Goal: Task Accomplishment & Management: Complete application form

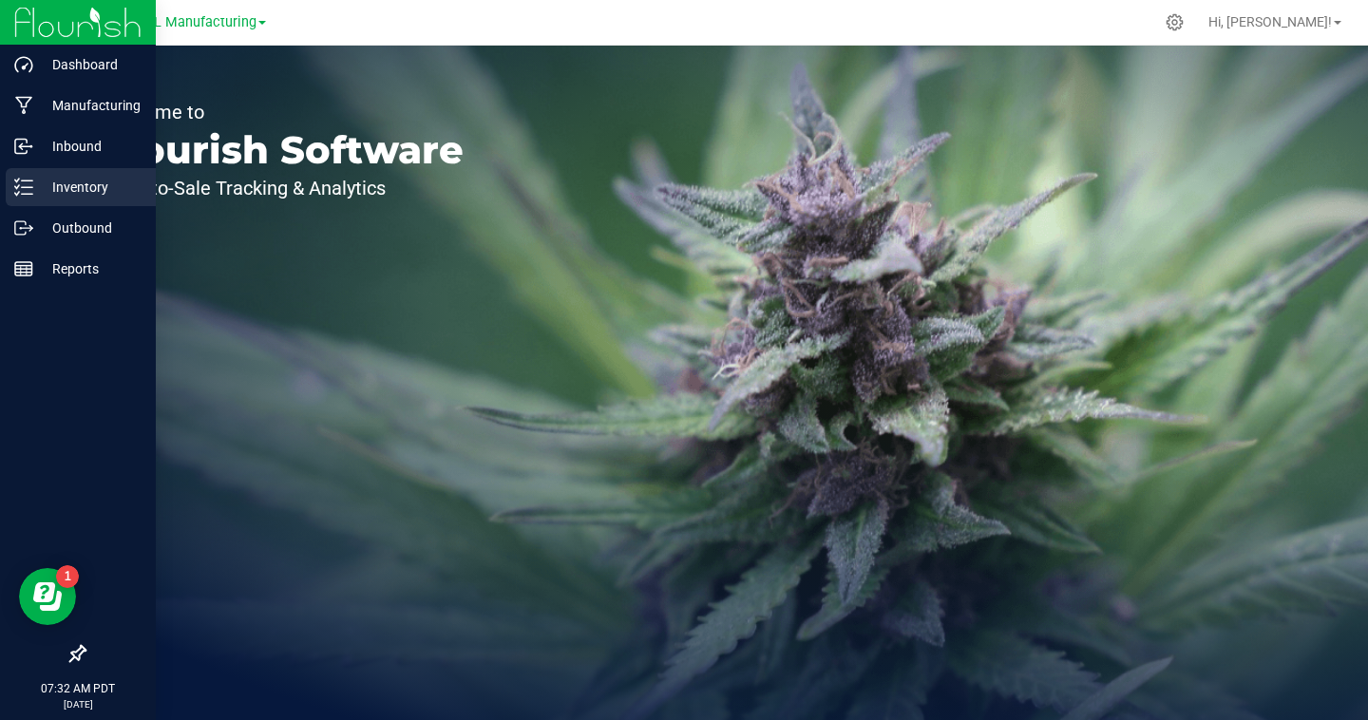
click at [57, 182] on p "Inventory" at bounding box center [90, 187] width 114 height 23
click at [24, 195] on icon at bounding box center [23, 187] width 19 height 19
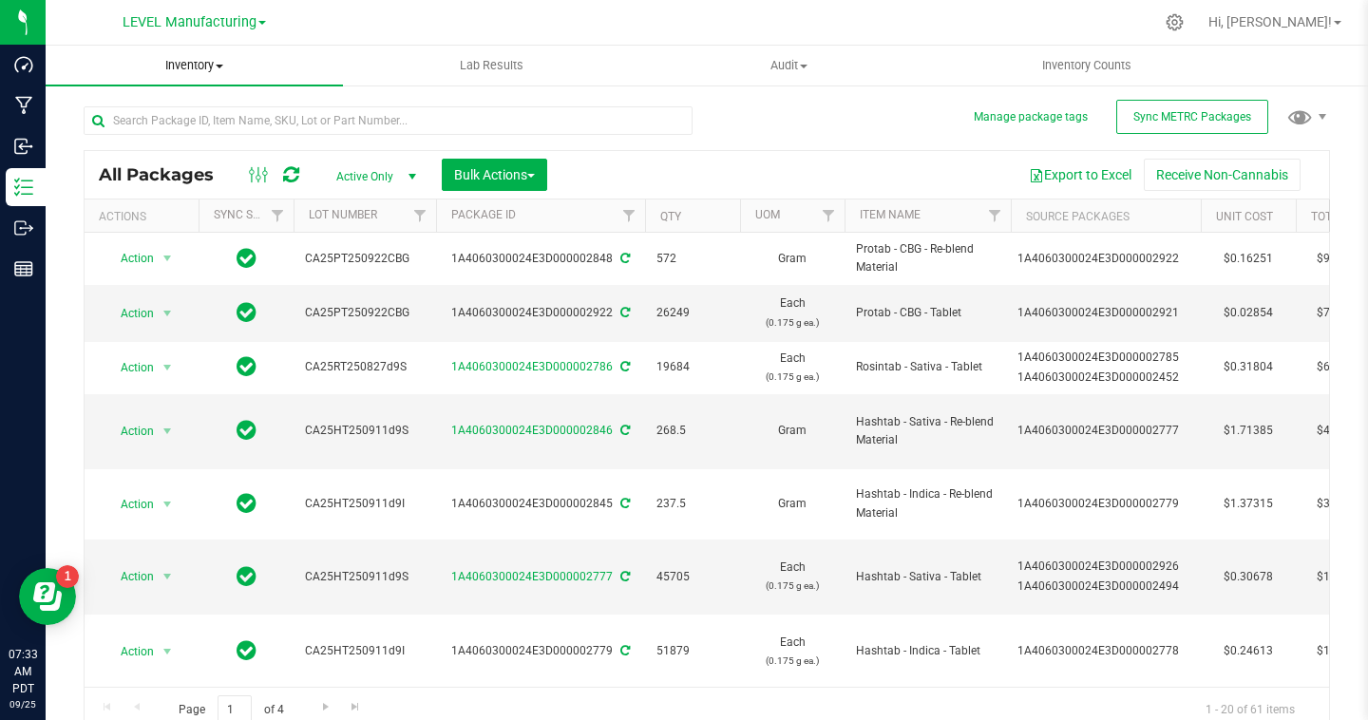
click at [191, 66] on span "Inventory" at bounding box center [194, 65] width 297 height 17
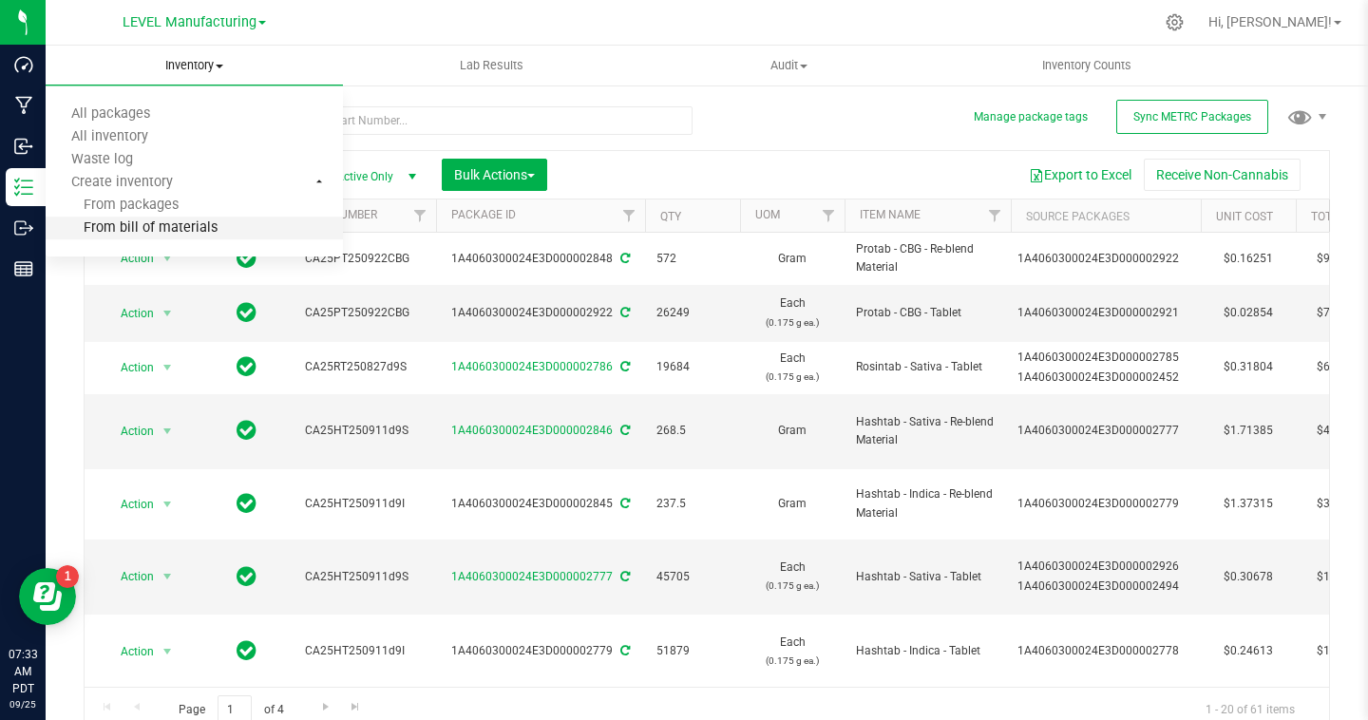
click at [162, 225] on span "From bill of materials" at bounding box center [132, 228] width 172 height 16
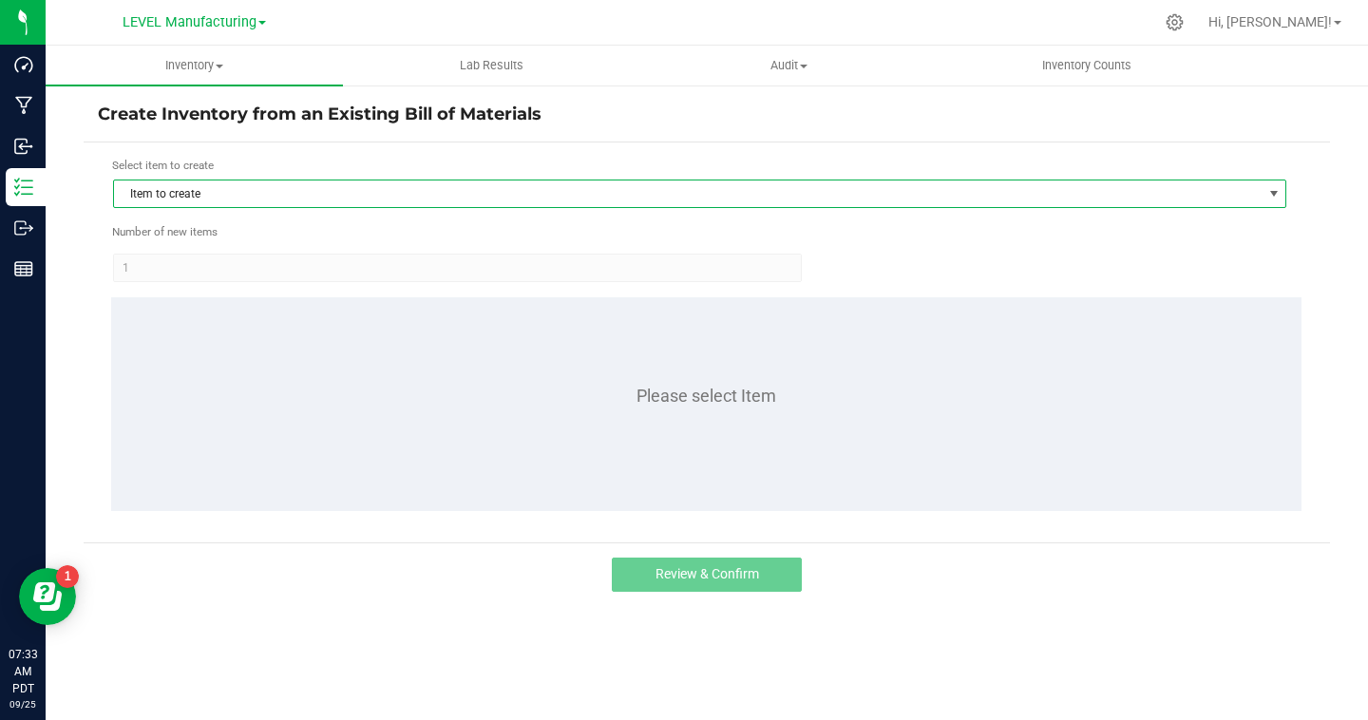
click at [180, 194] on span "Item to create" at bounding box center [688, 193] width 1148 height 27
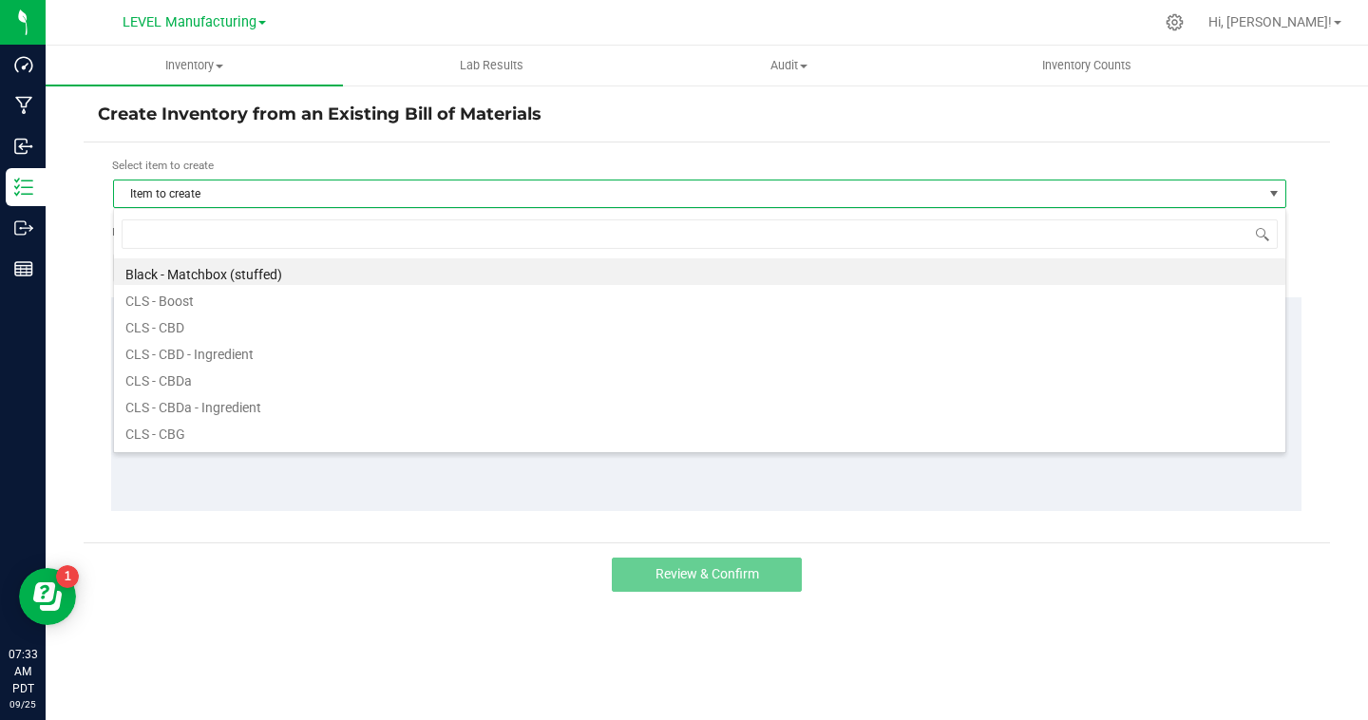
scroll to position [28, 1173]
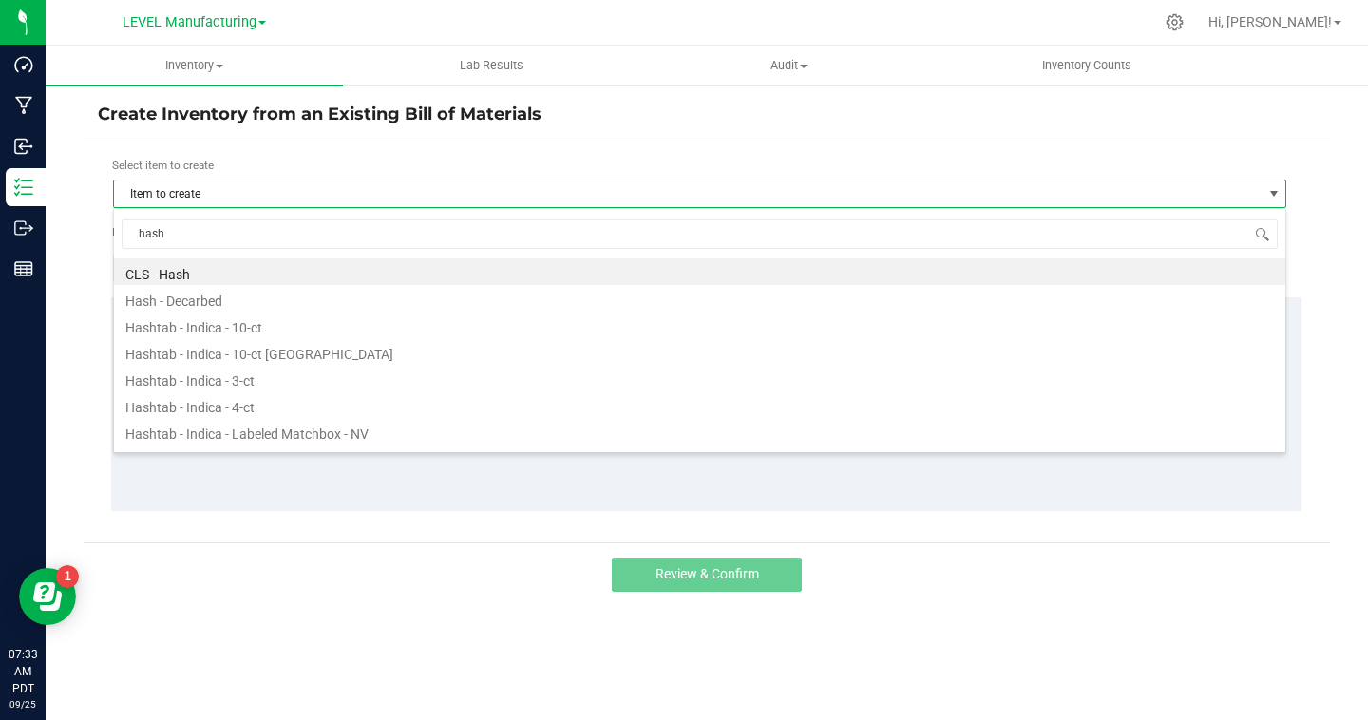
type input "hasht"
click at [225, 269] on li "Hashtab - Indica - 10-ct" at bounding box center [699, 271] width 1171 height 27
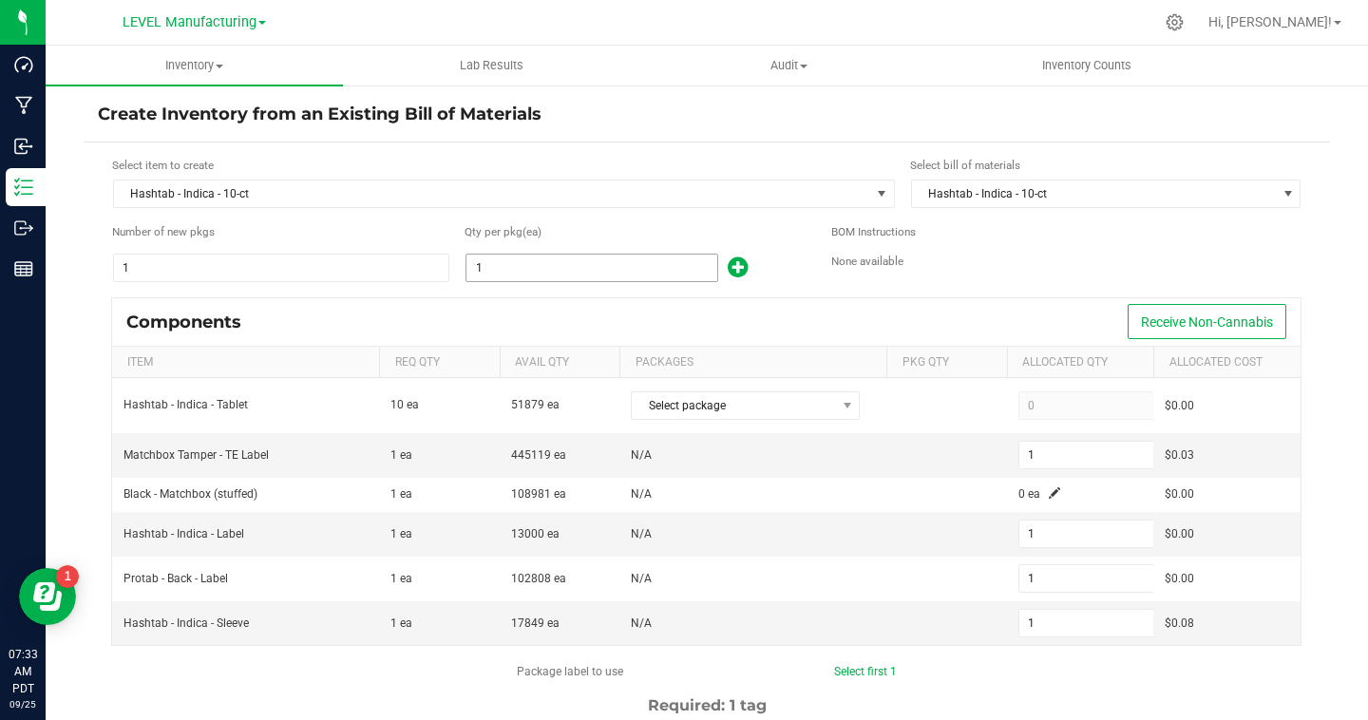
click at [550, 273] on input "1" at bounding box center [591, 268] width 251 height 27
type input "5"
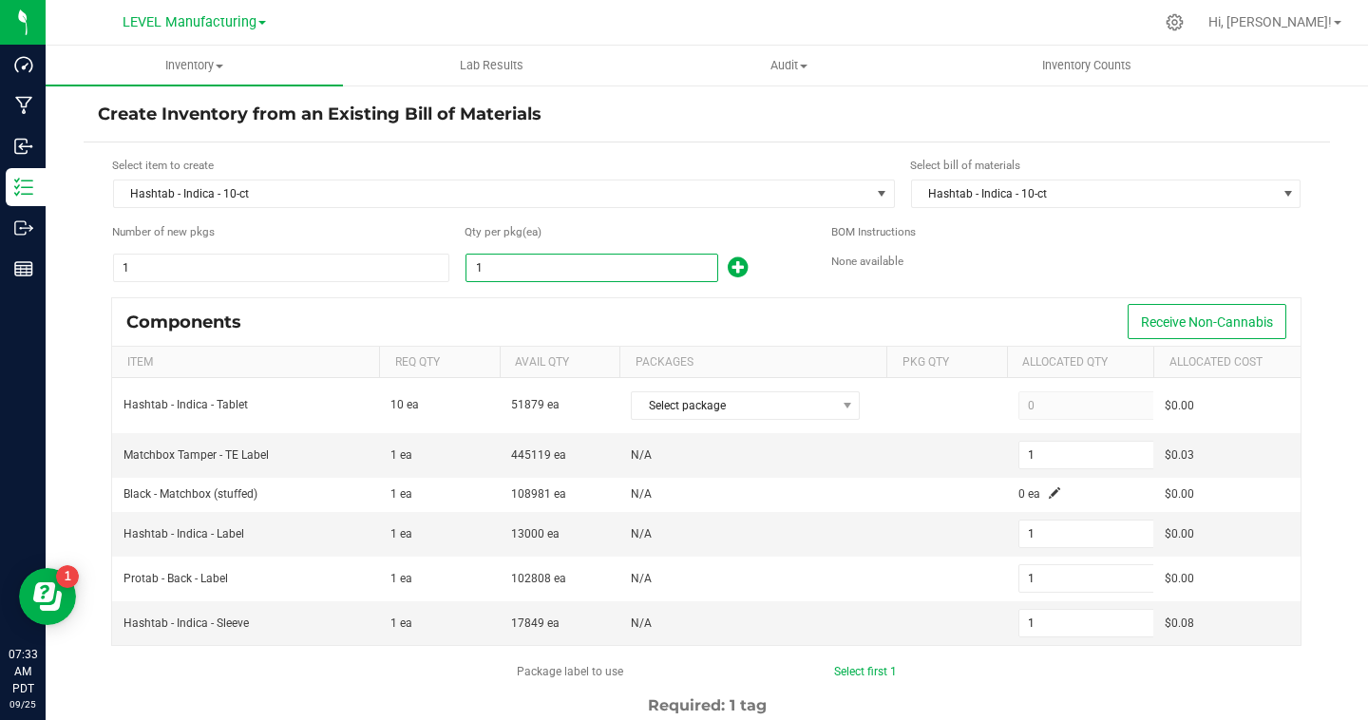
type input "5"
type input "51"
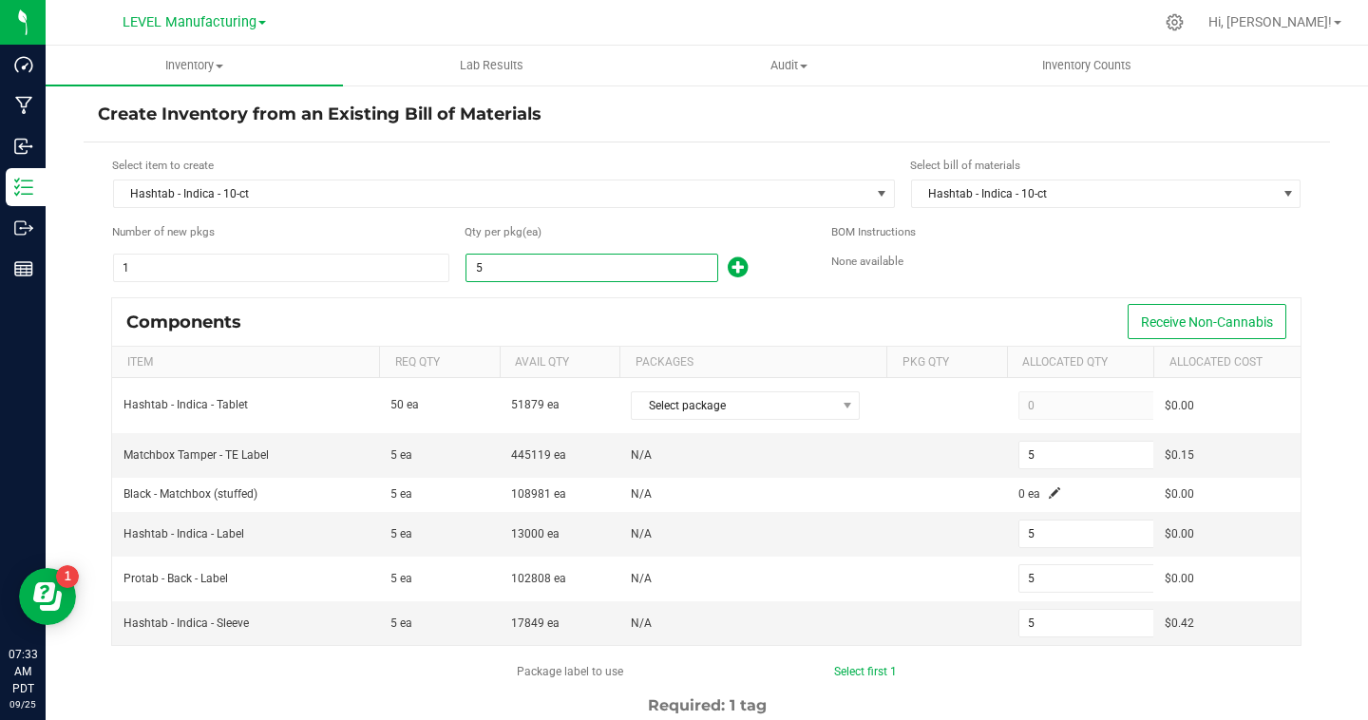
type input "51"
type input "515"
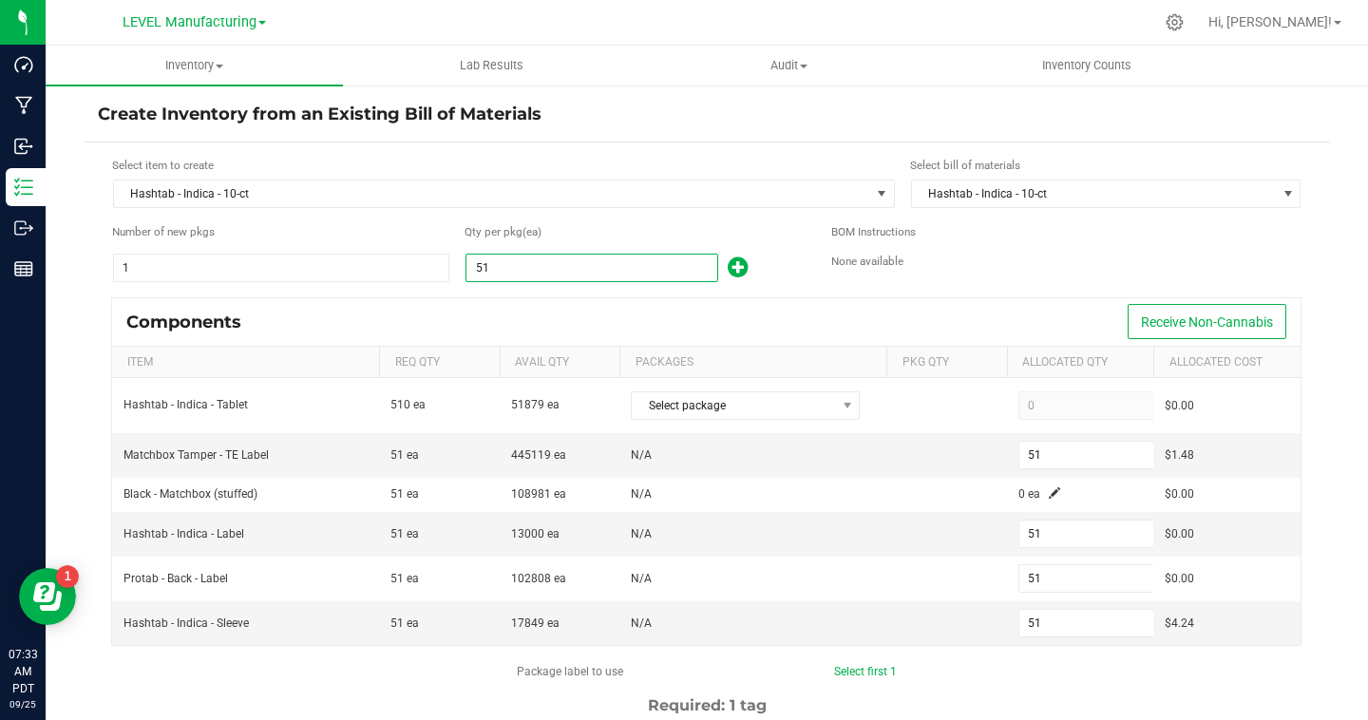
type input "515"
type input "5150"
type input "5,150"
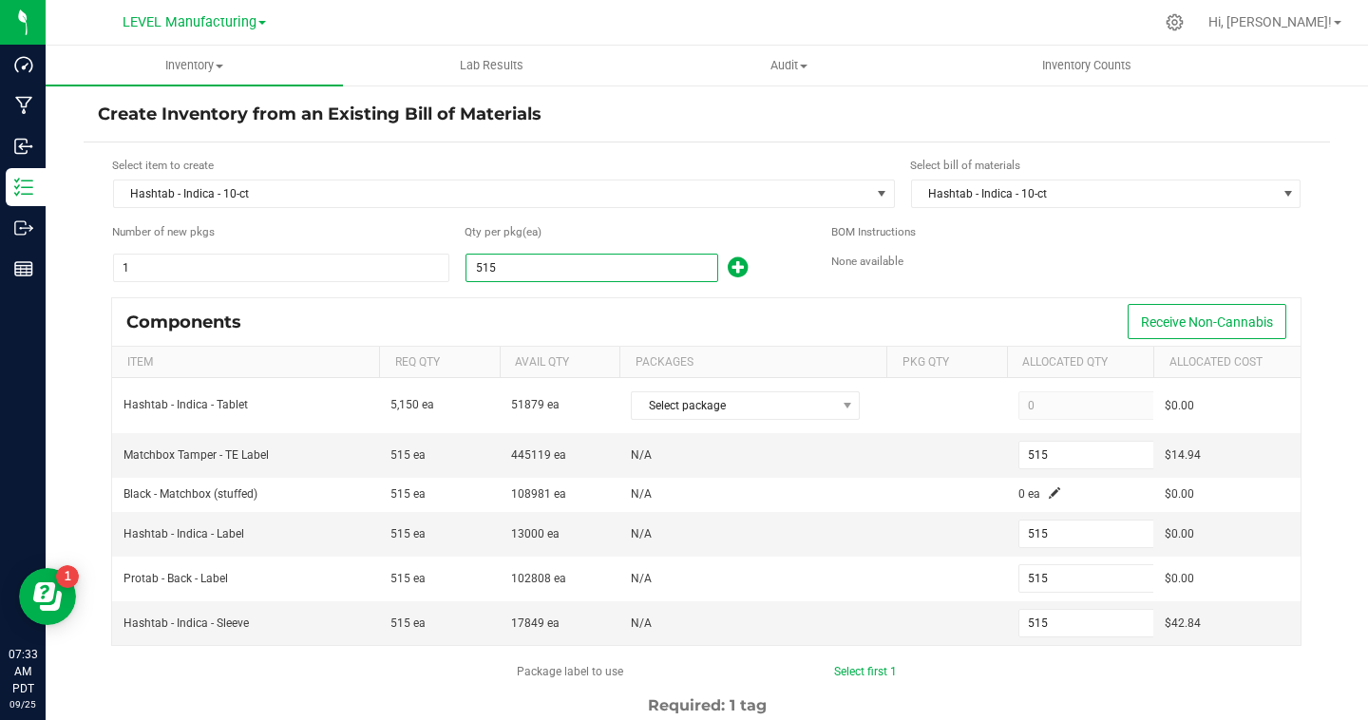
type input "5,150"
click at [759, 328] on div "Components Receive Non-Cannabis" at bounding box center [706, 321] width 1188 height 47
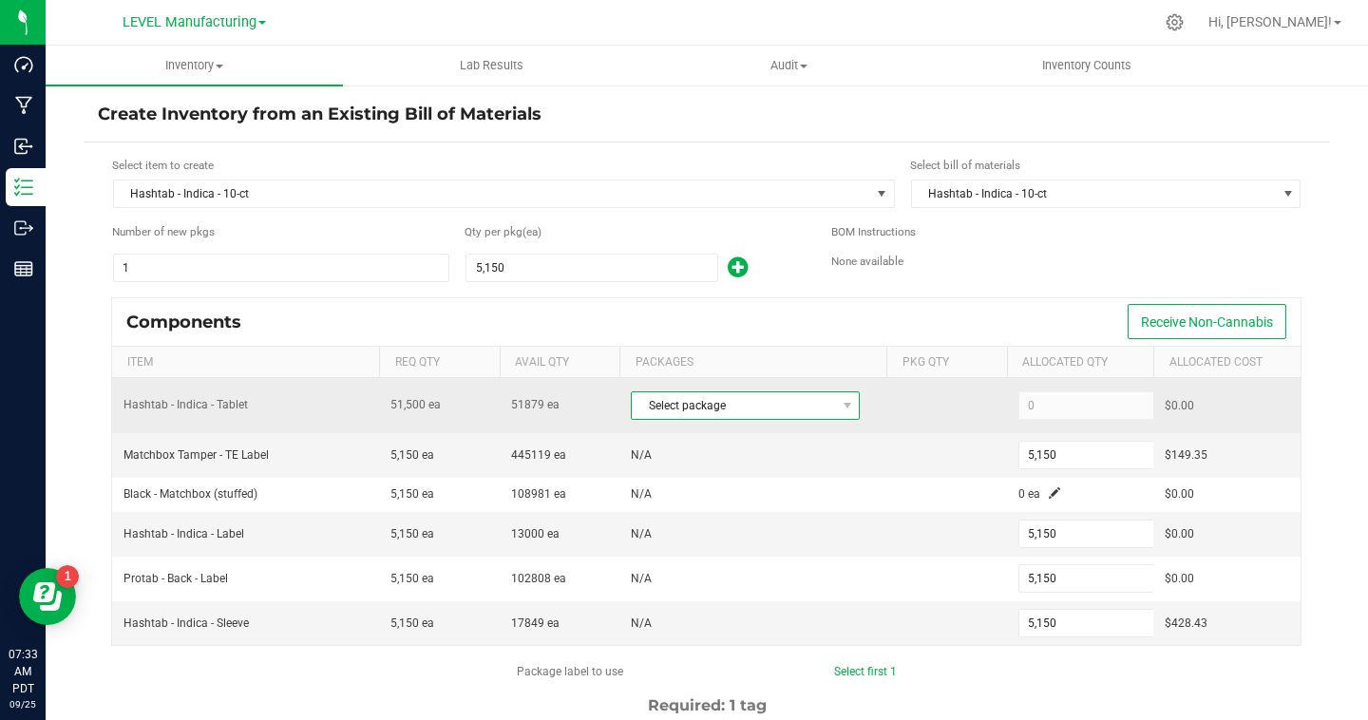
click at [828, 397] on span "Select package" at bounding box center [733, 405] width 203 height 27
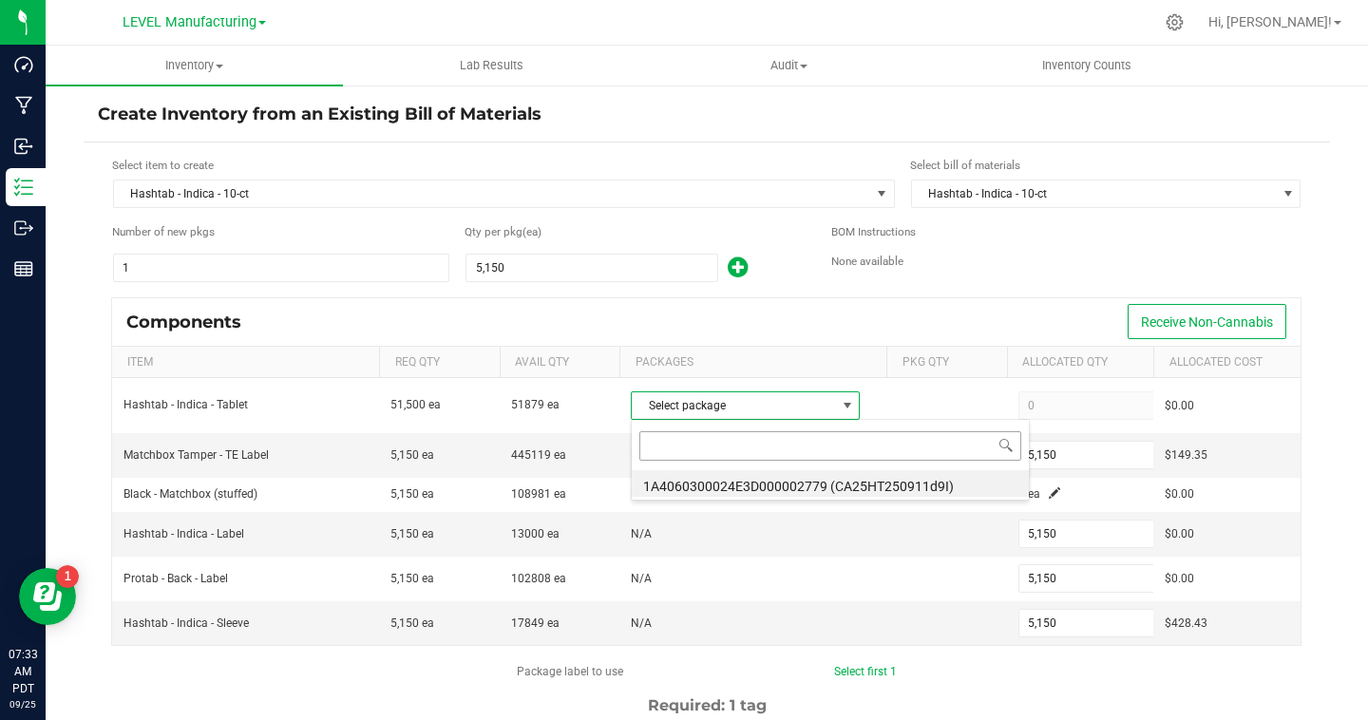
scroll to position [28, 229]
click at [807, 484] on li "1A4060300024E3D000002779 (CA25HT250911d9I)" at bounding box center [830, 483] width 397 height 27
type input "51,500"
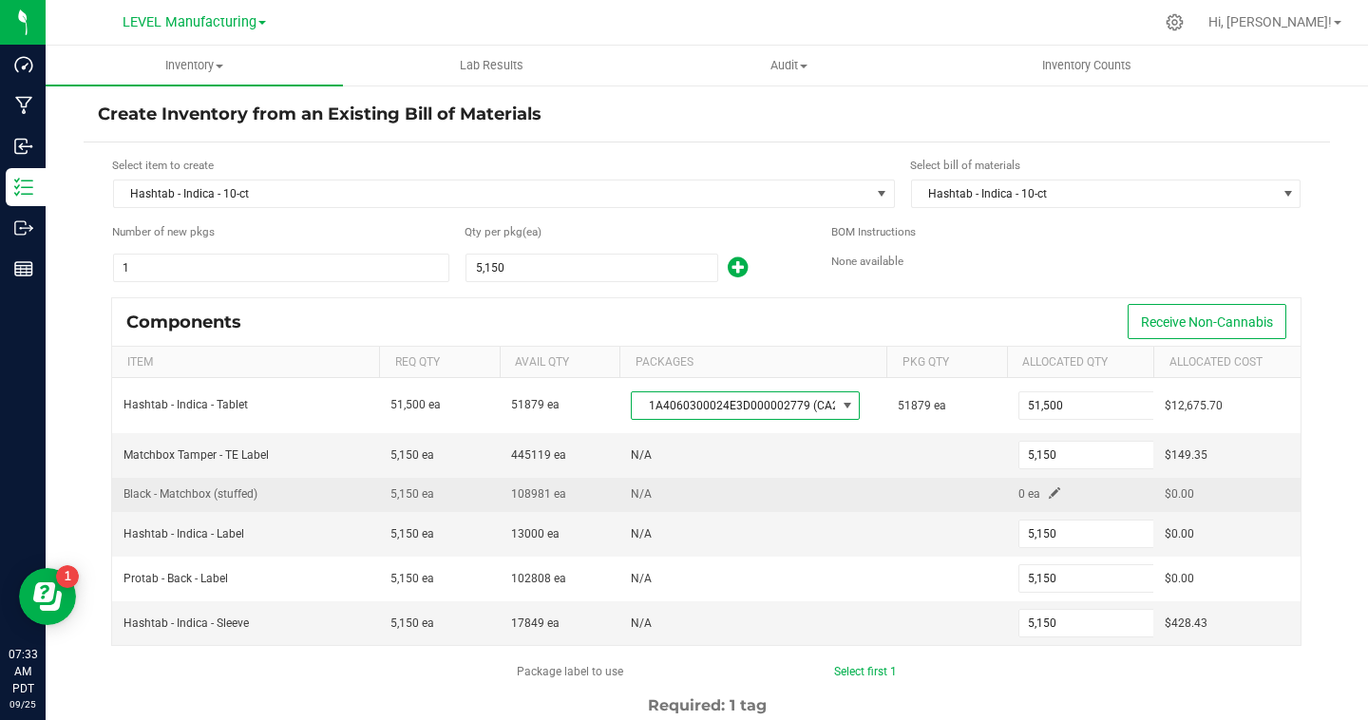
click at [1058, 495] on span at bounding box center [1054, 492] width 11 height 11
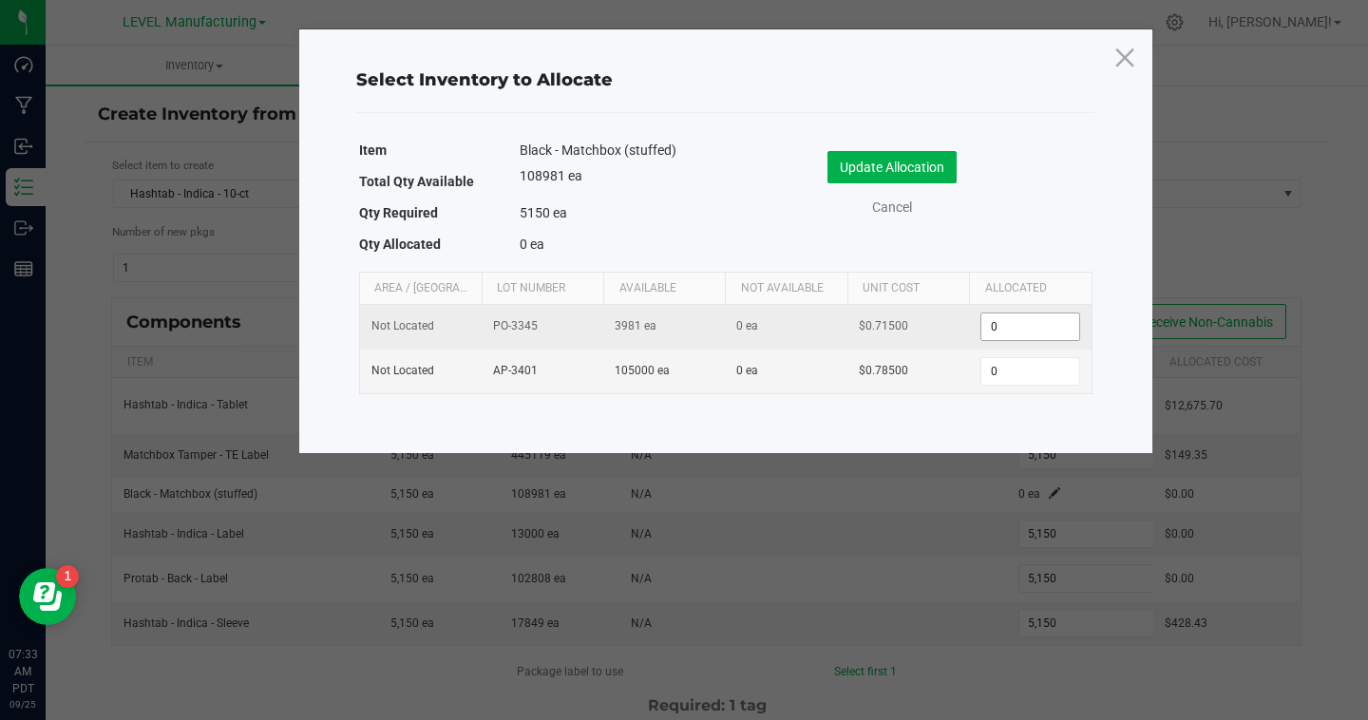
click at [1041, 331] on input "0" at bounding box center [1029, 326] width 97 height 27
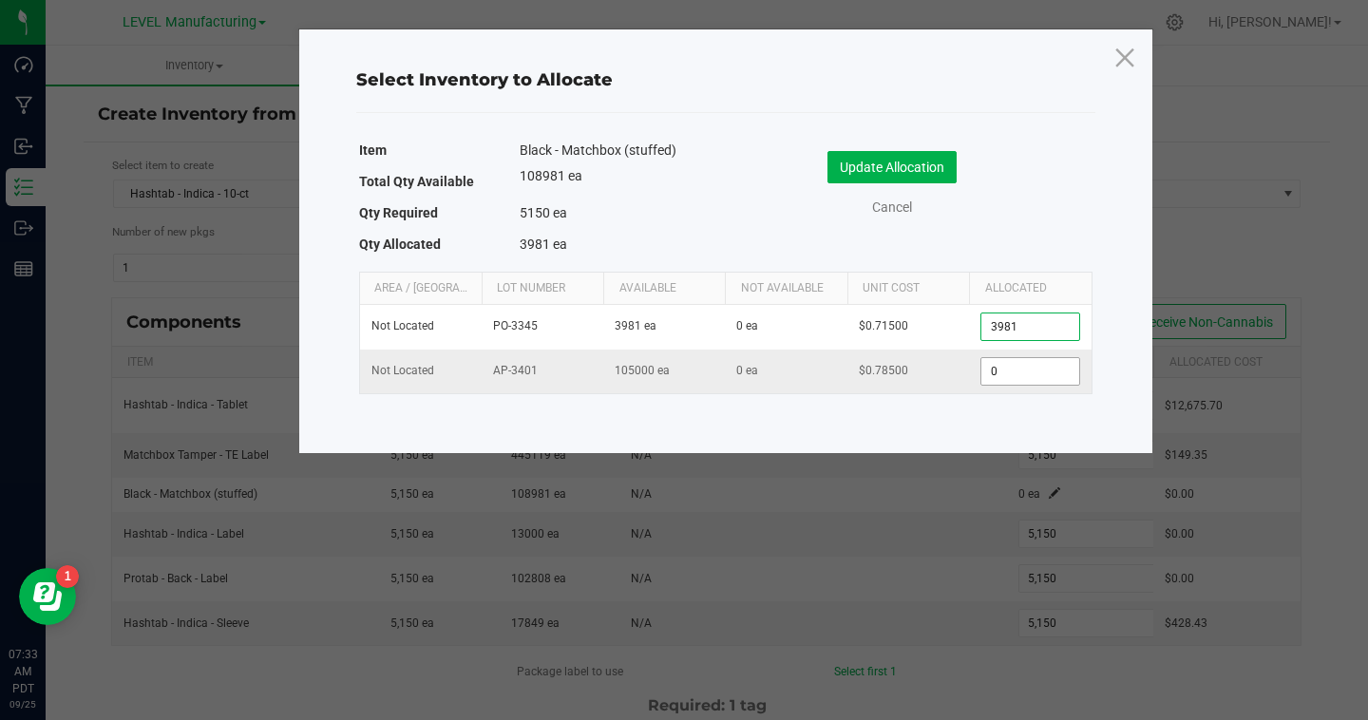
type input "3,981"
click at [1024, 375] on input "0" at bounding box center [1029, 371] width 97 height 27
type input "1,169"
click at [911, 171] on button "Update Allocation" at bounding box center [891, 167] width 129 height 32
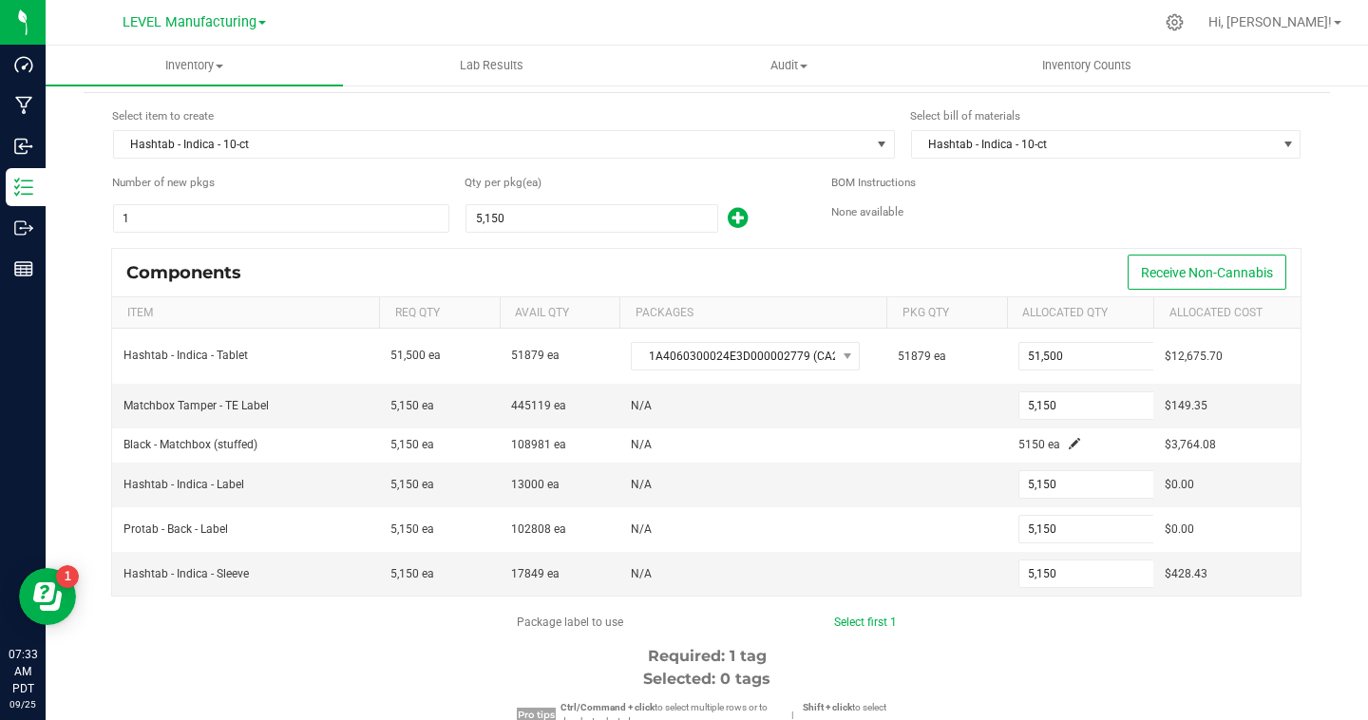
scroll to position [116, 0]
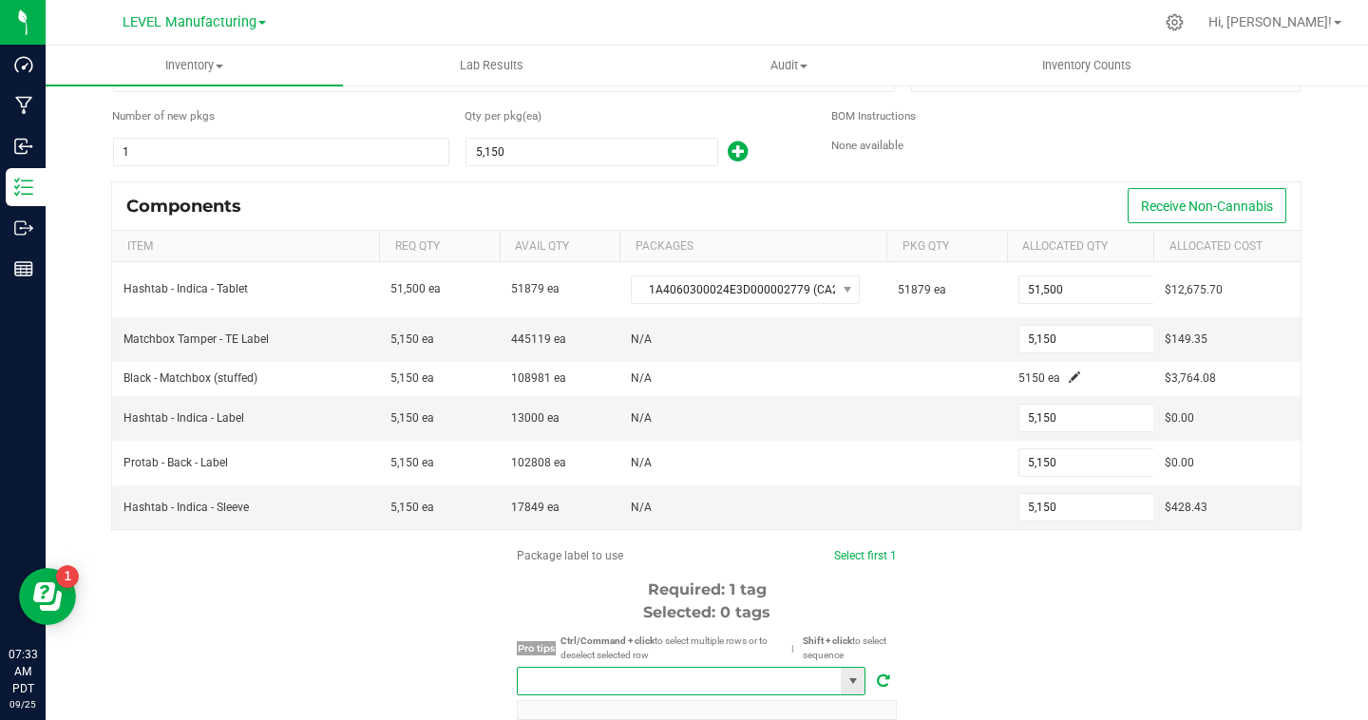
click at [701, 673] on input "NO DATA FOUND" at bounding box center [679, 681] width 323 height 27
paste input "1A4060300024E3D000002836"
click at [721, 654] on li "1A4060300024E3D000002836" at bounding box center [691, 646] width 347 height 32
type input "1A4060300024E3D000002836"
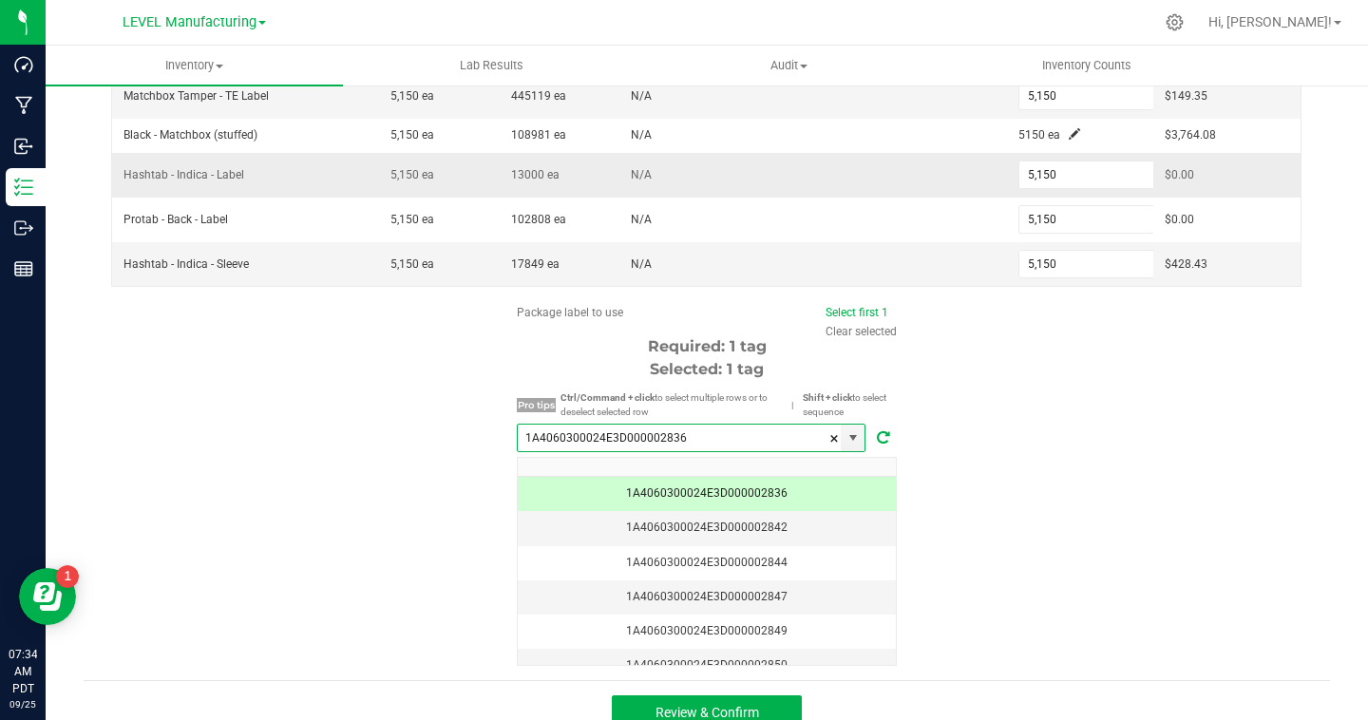
scroll to position [382, 0]
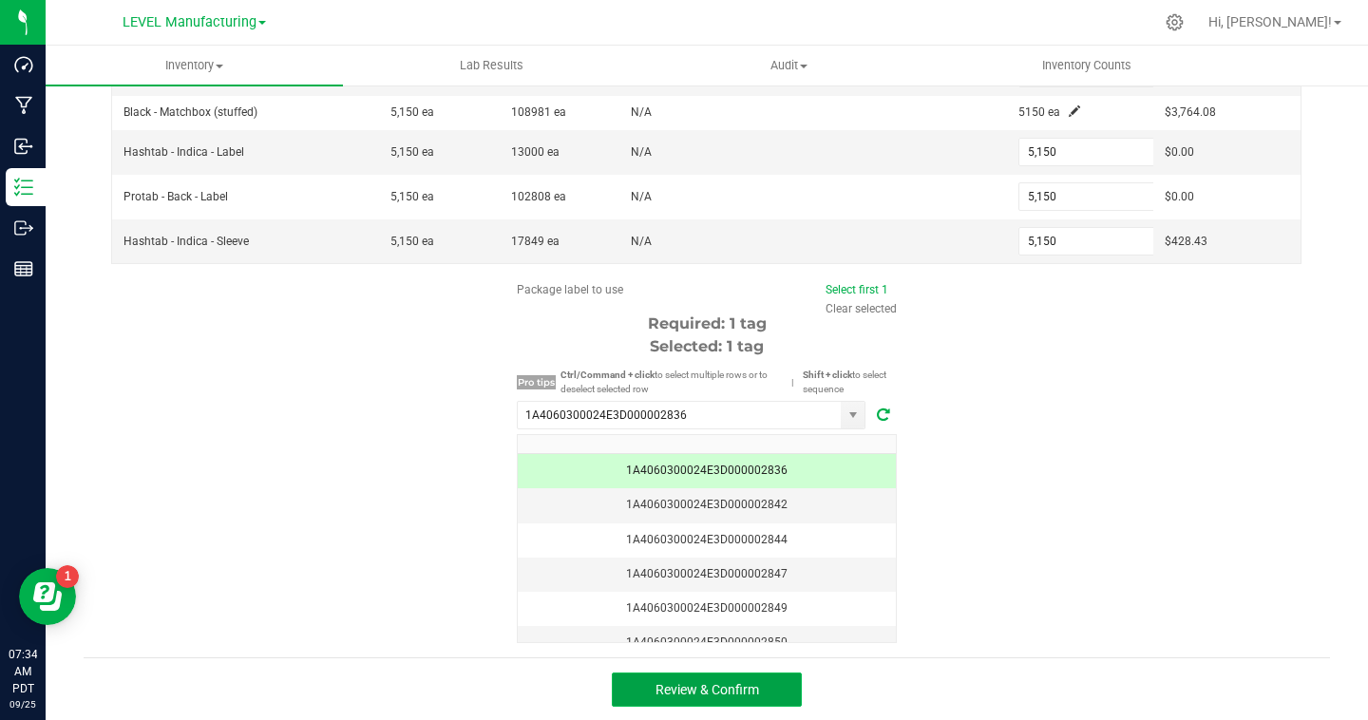
click at [719, 679] on button "Review & Confirm" at bounding box center [707, 690] width 190 height 34
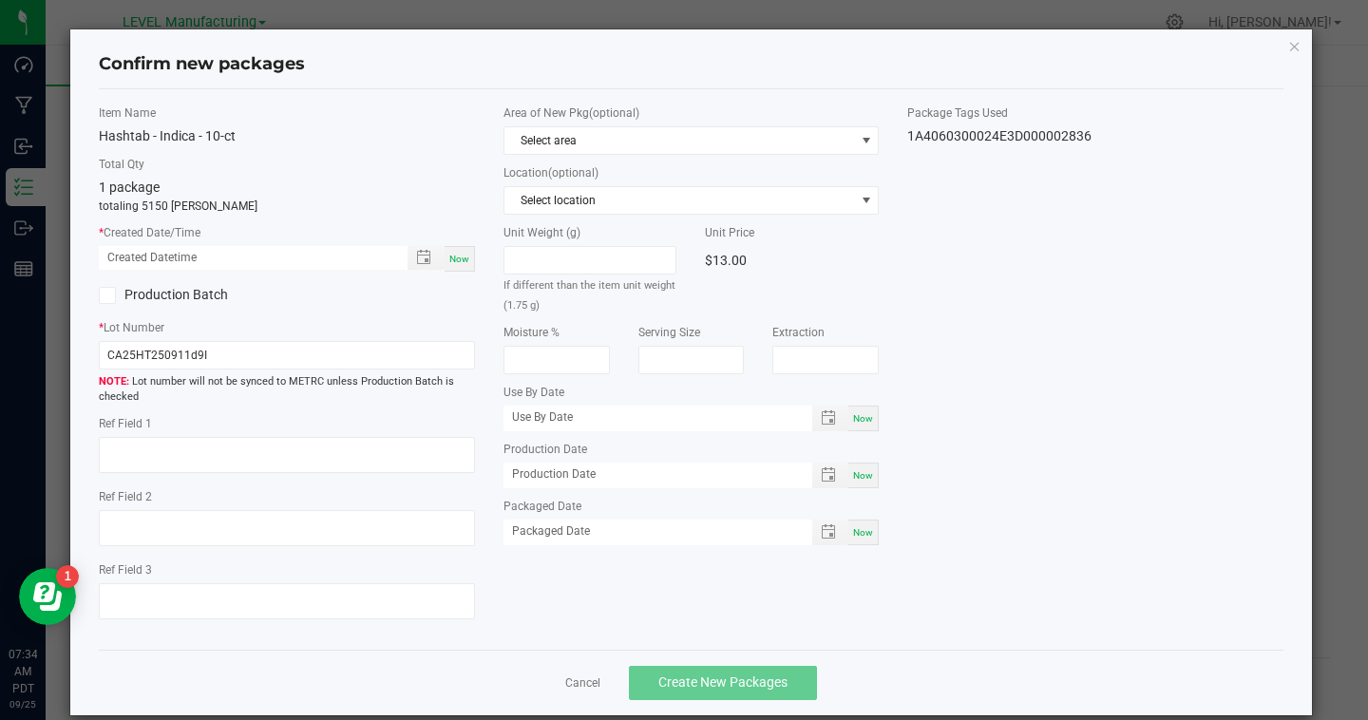
click at [463, 254] on span "Now" at bounding box center [459, 259] width 20 height 10
type input "[DATE] 07:34 AM"
click at [109, 295] on icon at bounding box center [107, 295] width 12 height 0
click at [0, 0] on input "Production Batch" at bounding box center [0, 0] width 0 height 0
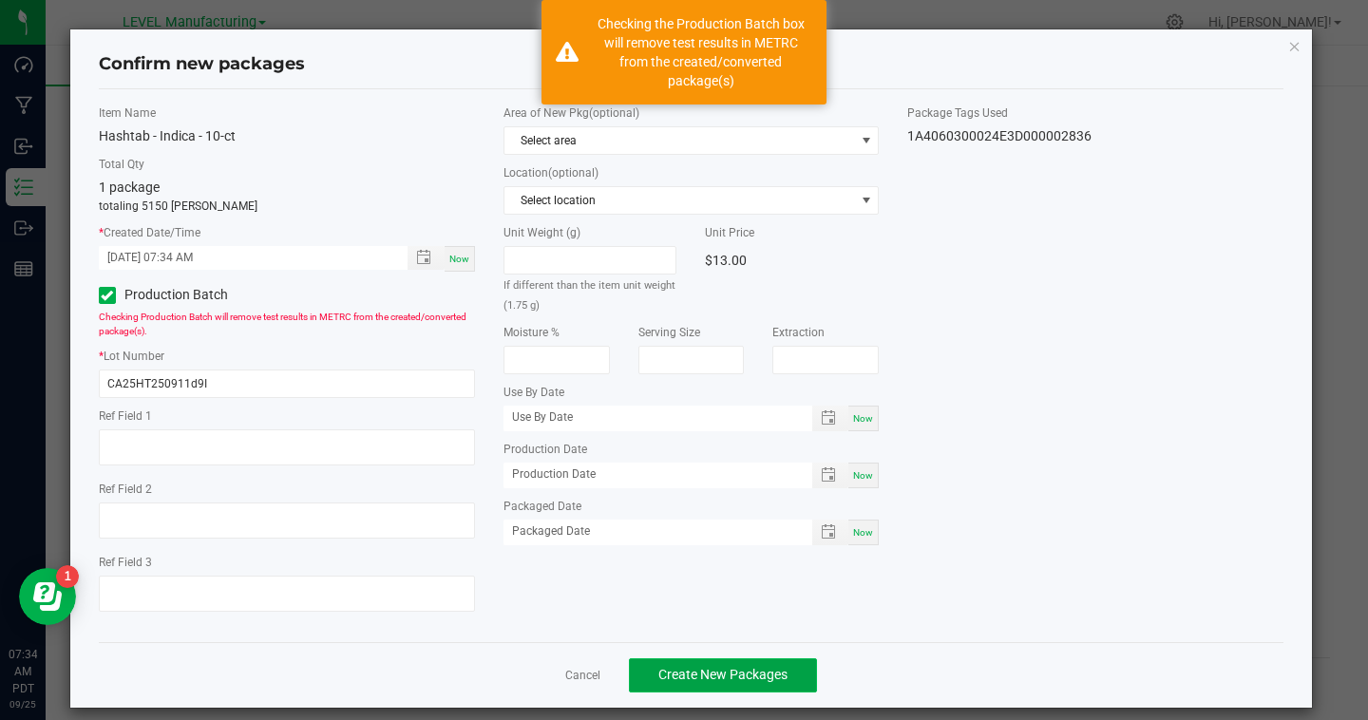
click at [712, 676] on span "Create New Packages" at bounding box center [722, 674] width 129 height 15
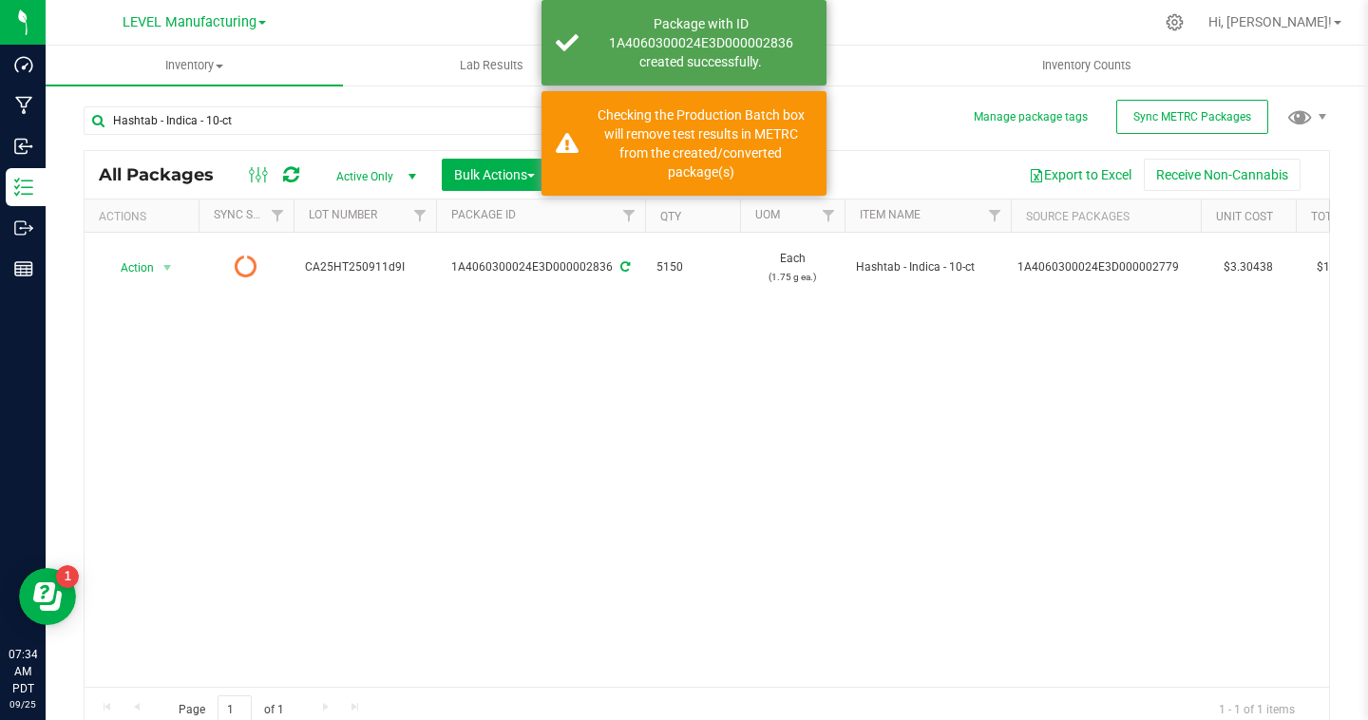
click at [1239, 474] on div "Action Action Edit attributes Global inventory Print package label See history …" at bounding box center [707, 460] width 1244 height 454
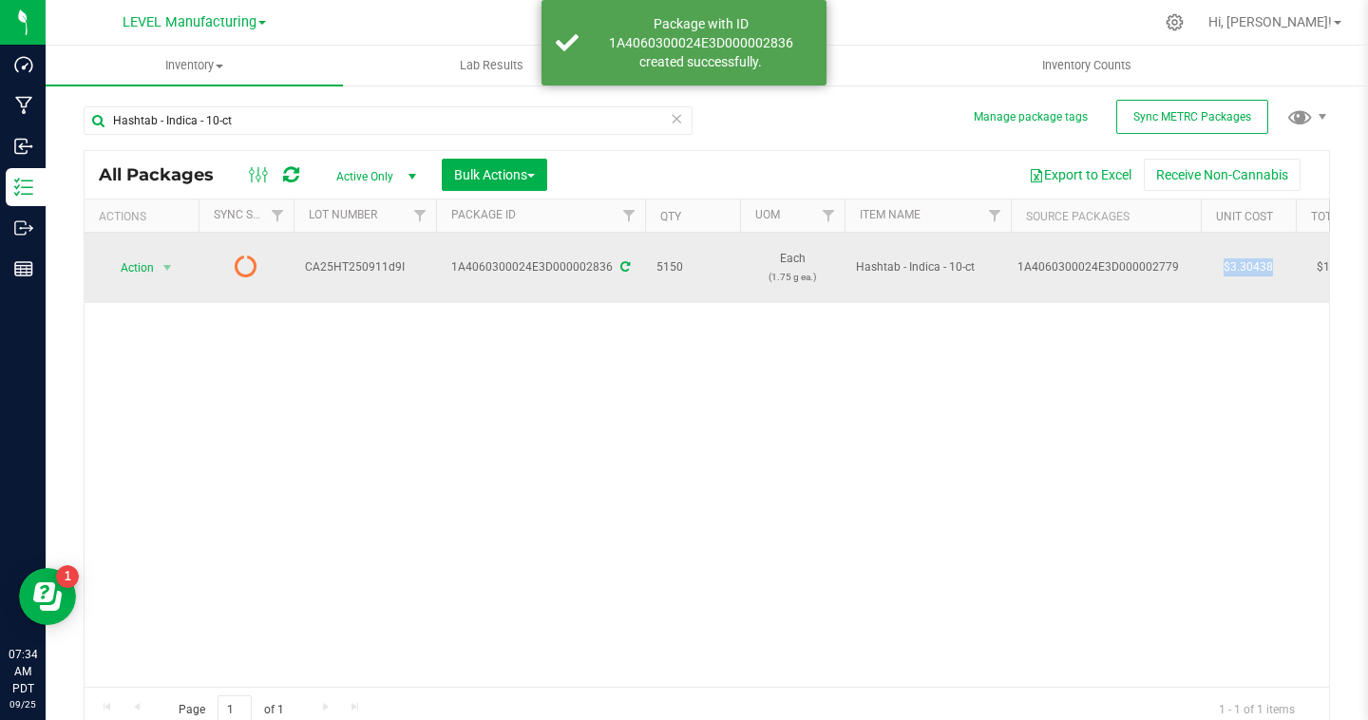
drag, startPoint x: 1287, startPoint y: 254, endPoint x: 1220, endPoint y: 263, distance: 68.1
click at [1220, 264] on td "$3.30438" at bounding box center [1248, 268] width 95 height 70
copy td "$3.30438"
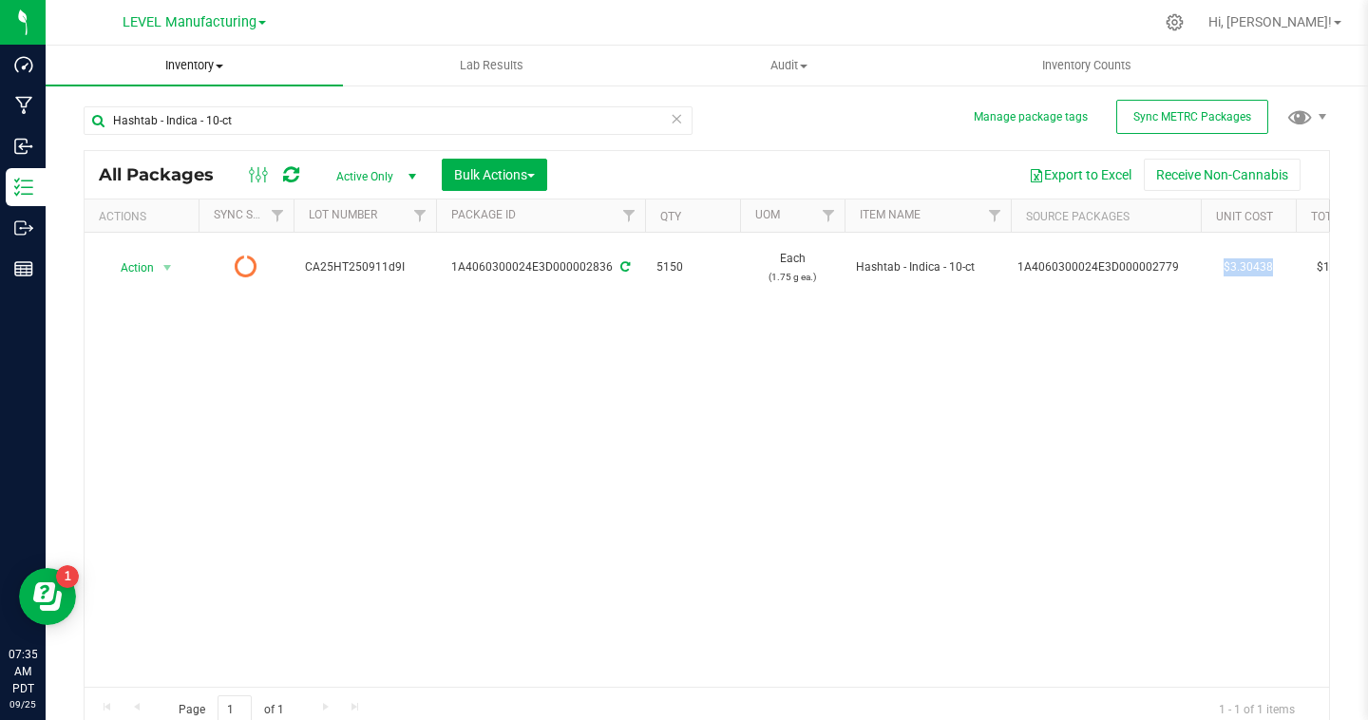
click at [218, 60] on span "Inventory" at bounding box center [194, 65] width 297 height 17
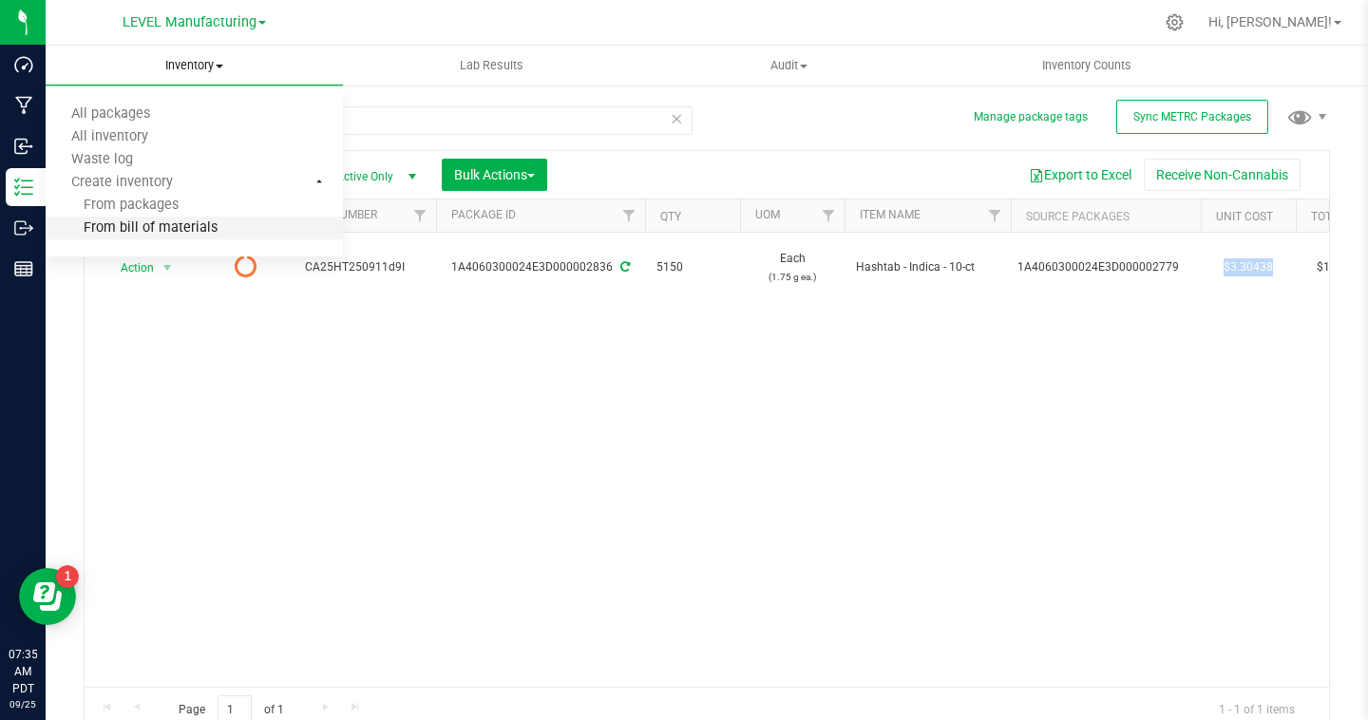
click at [171, 228] on span "From bill of materials" at bounding box center [132, 228] width 172 height 16
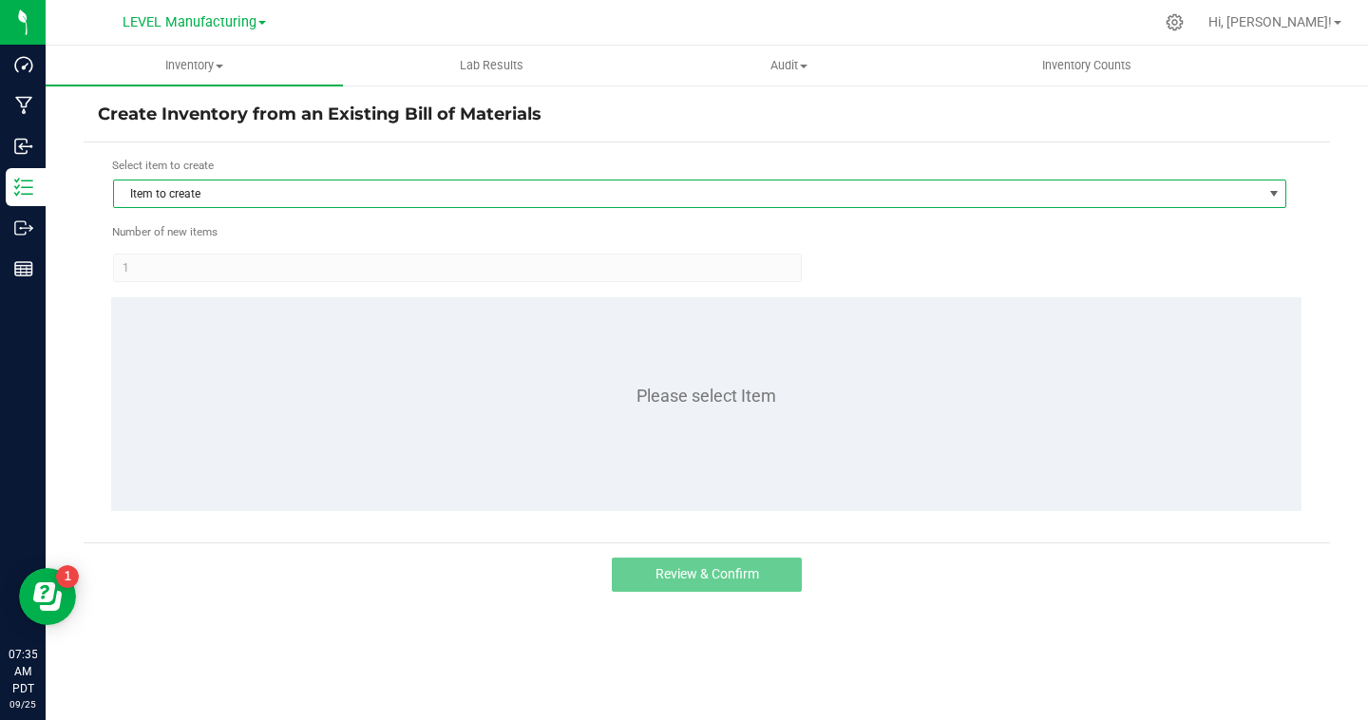
click at [302, 199] on span "Item to create" at bounding box center [688, 193] width 1148 height 27
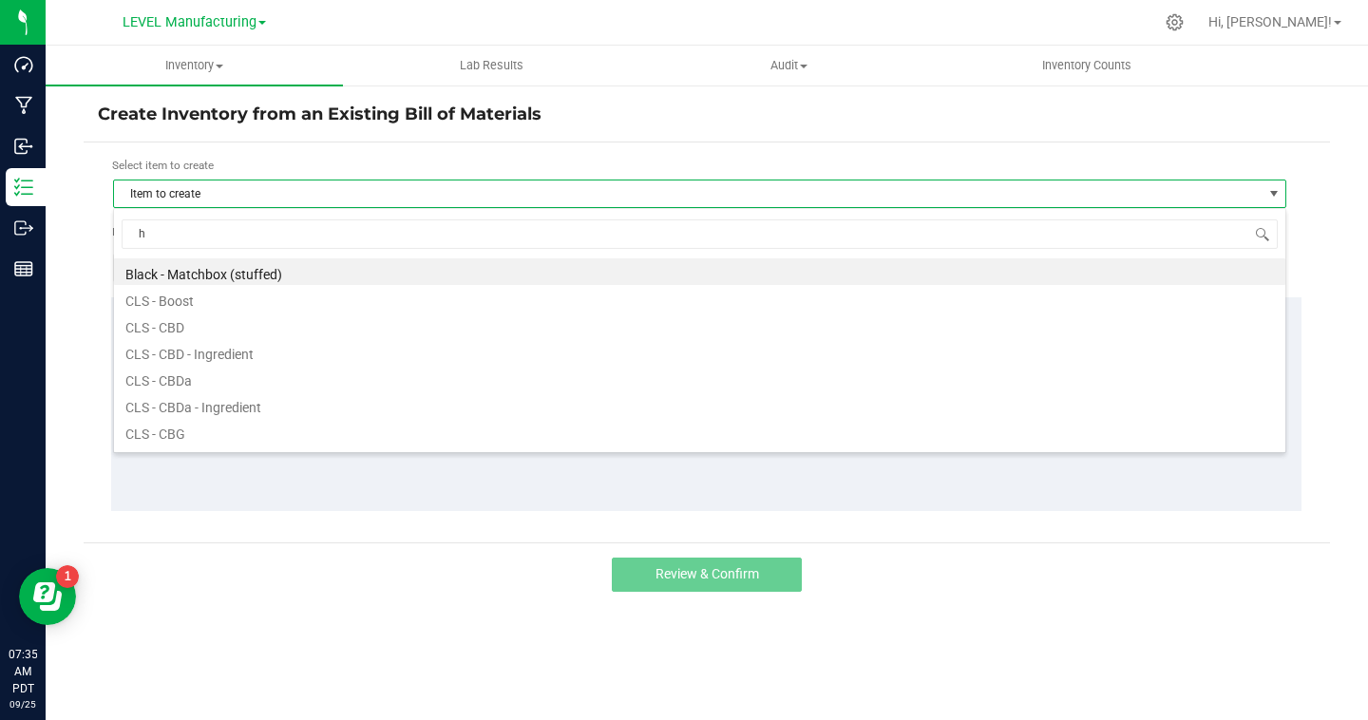
scroll to position [28, 1173]
type input "hashtab"
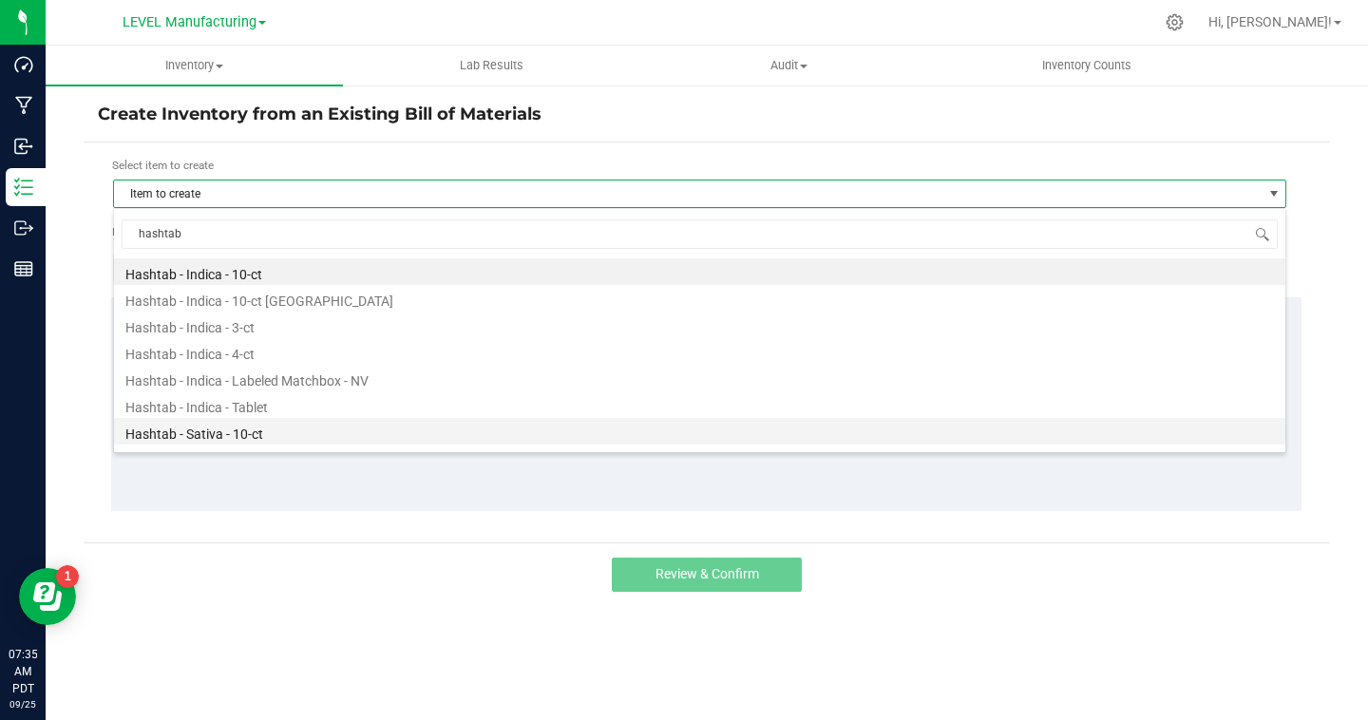
click at [233, 442] on li "Hashtab - Sativa - 10-ct" at bounding box center [699, 431] width 1171 height 27
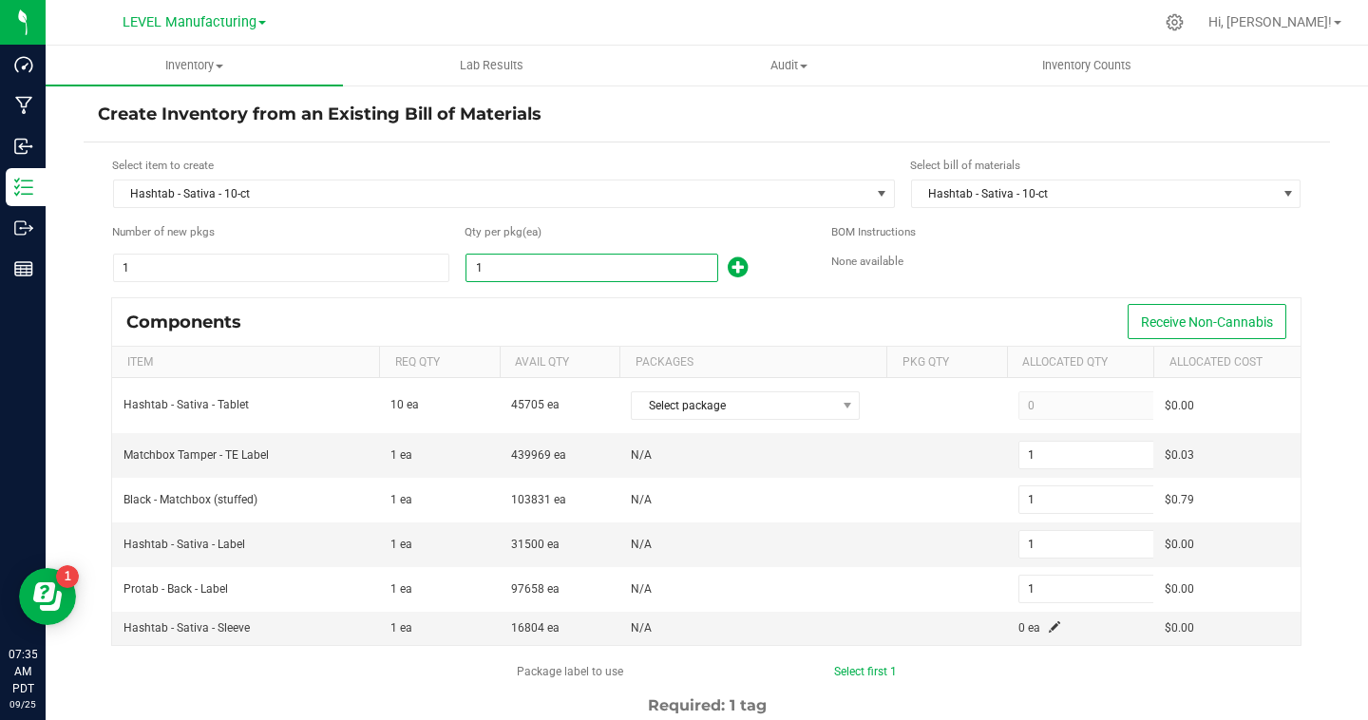
click at [657, 271] on input "1" at bounding box center [591, 268] width 251 height 27
type input "4"
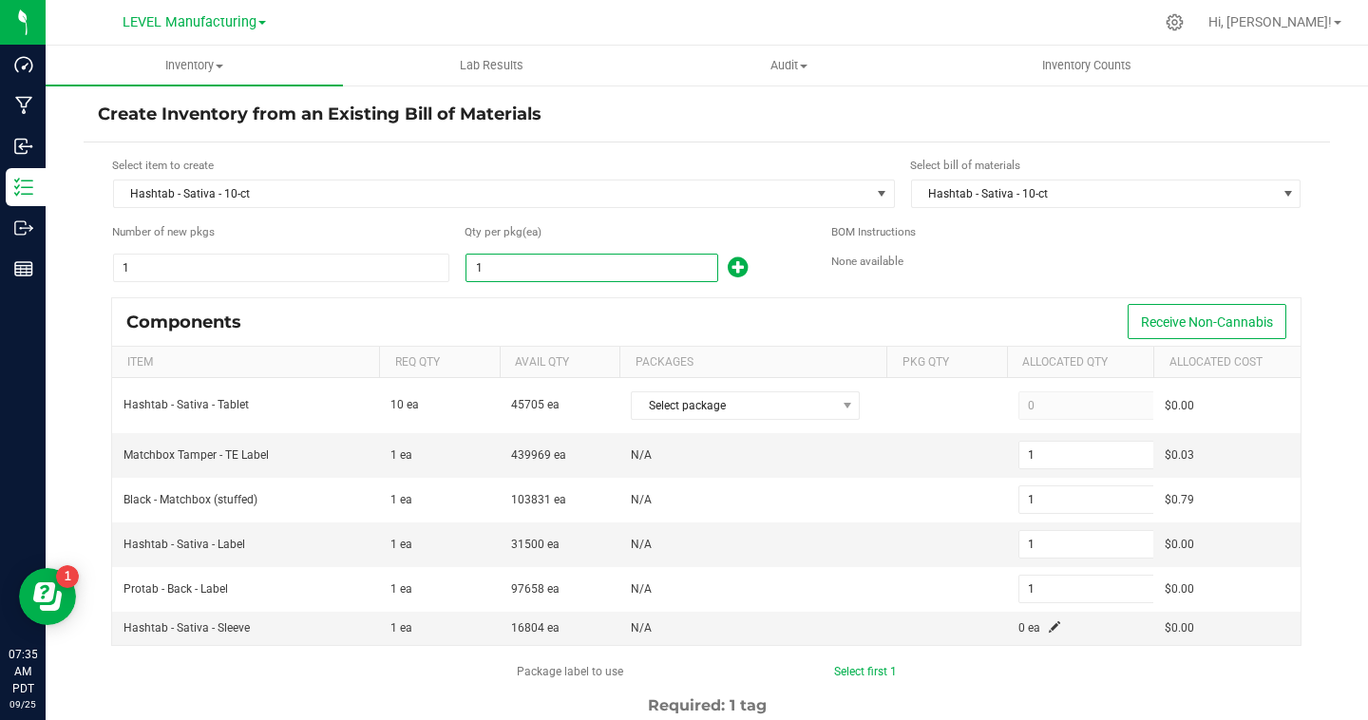
type input "4"
type input "45"
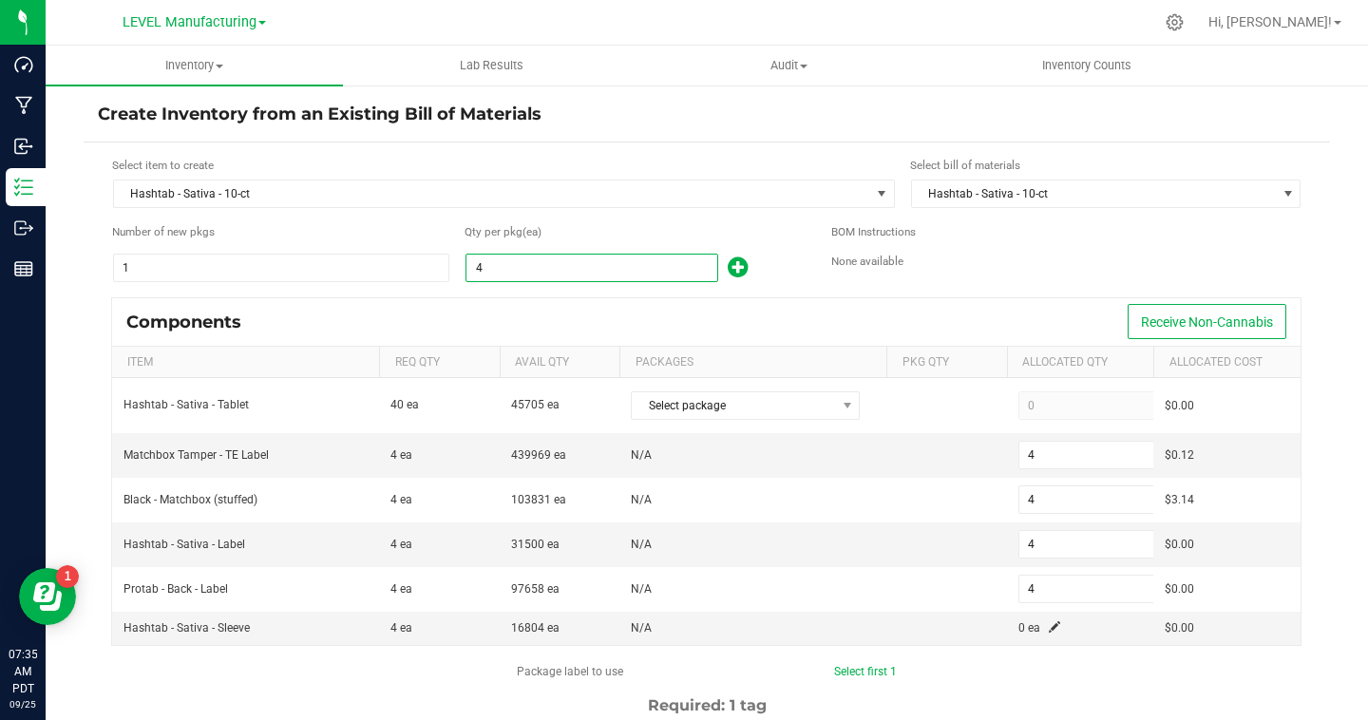
type input "45"
type input "453"
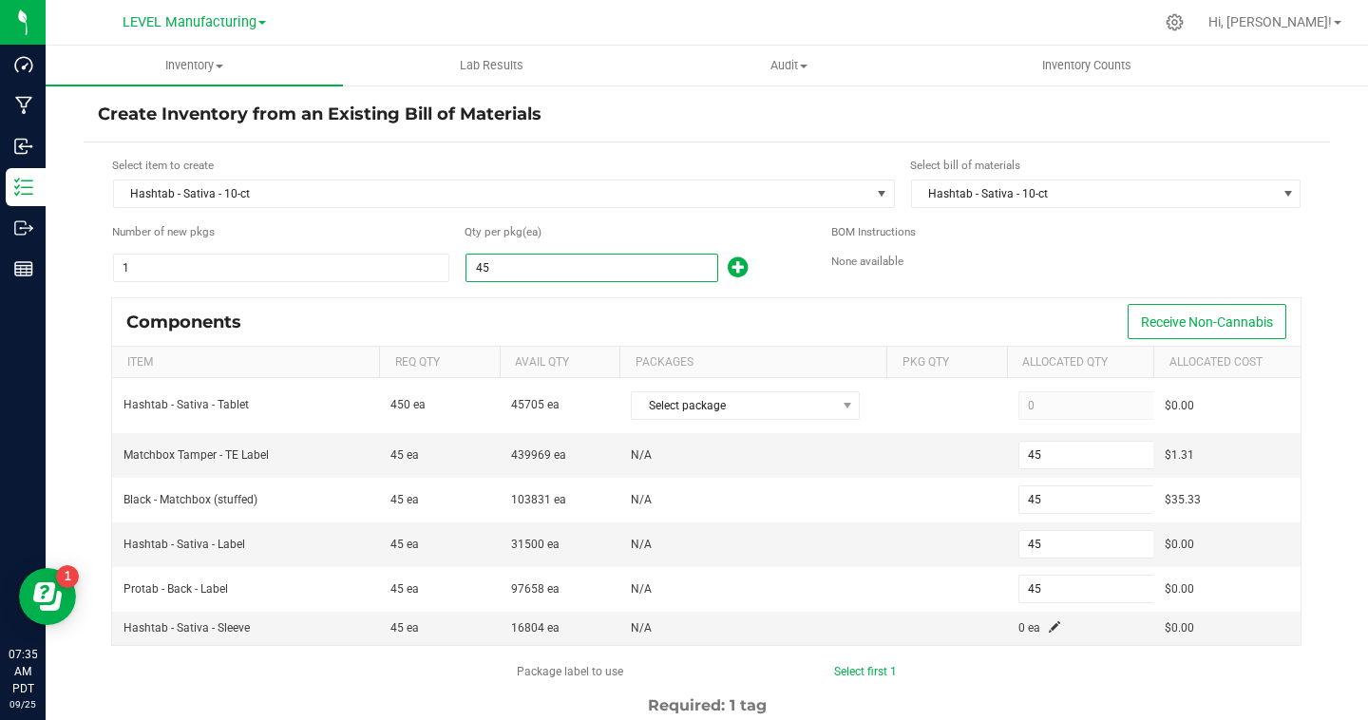
type input "453"
type input "4536"
type input "4,536"
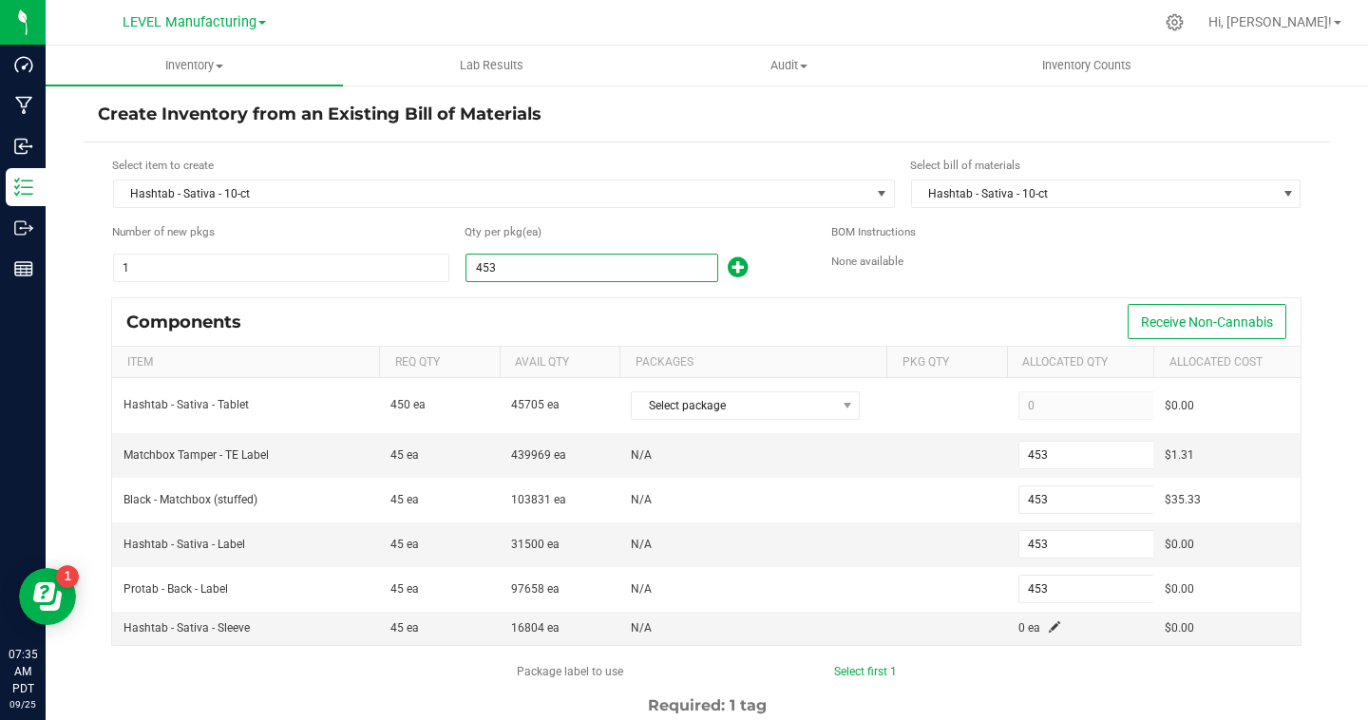
type input "4,536"
click at [1010, 338] on div "Components Receive Non-Cannabis" at bounding box center [706, 321] width 1188 height 47
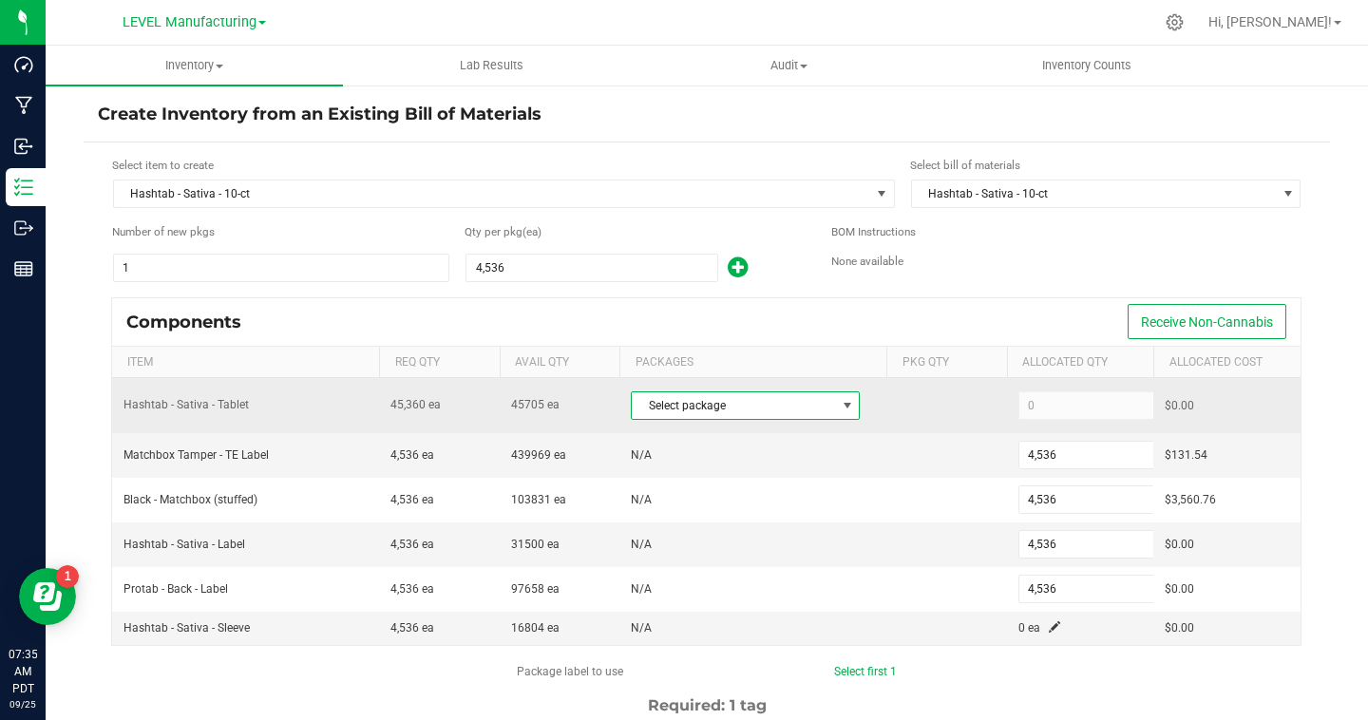
click at [765, 398] on span "Select package" at bounding box center [733, 405] width 203 height 27
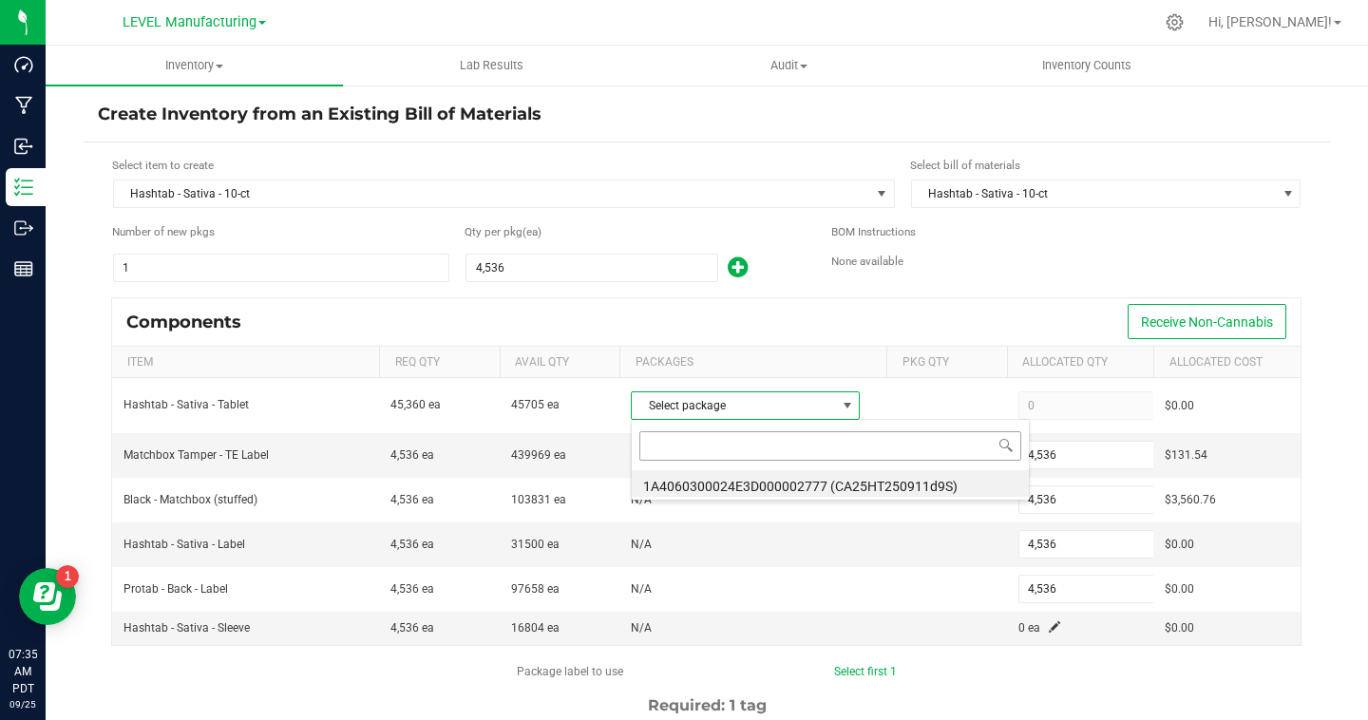
scroll to position [28, 229]
click at [823, 490] on li "1A4060300024E3D000002777 (CA25HT250911d9S)" at bounding box center [830, 483] width 397 height 27
type input "45,360"
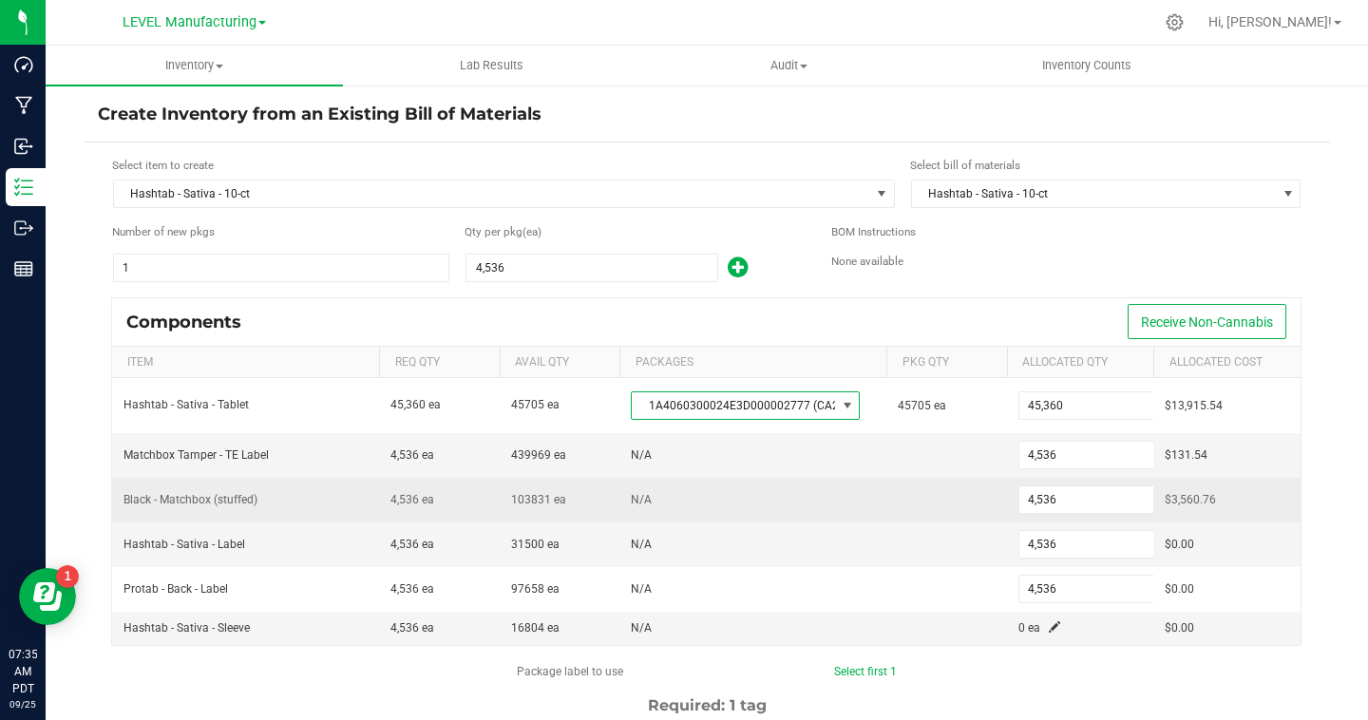
click at [877, 486] on td "N/A" at bounding box center [752, 500] width 267 height 45
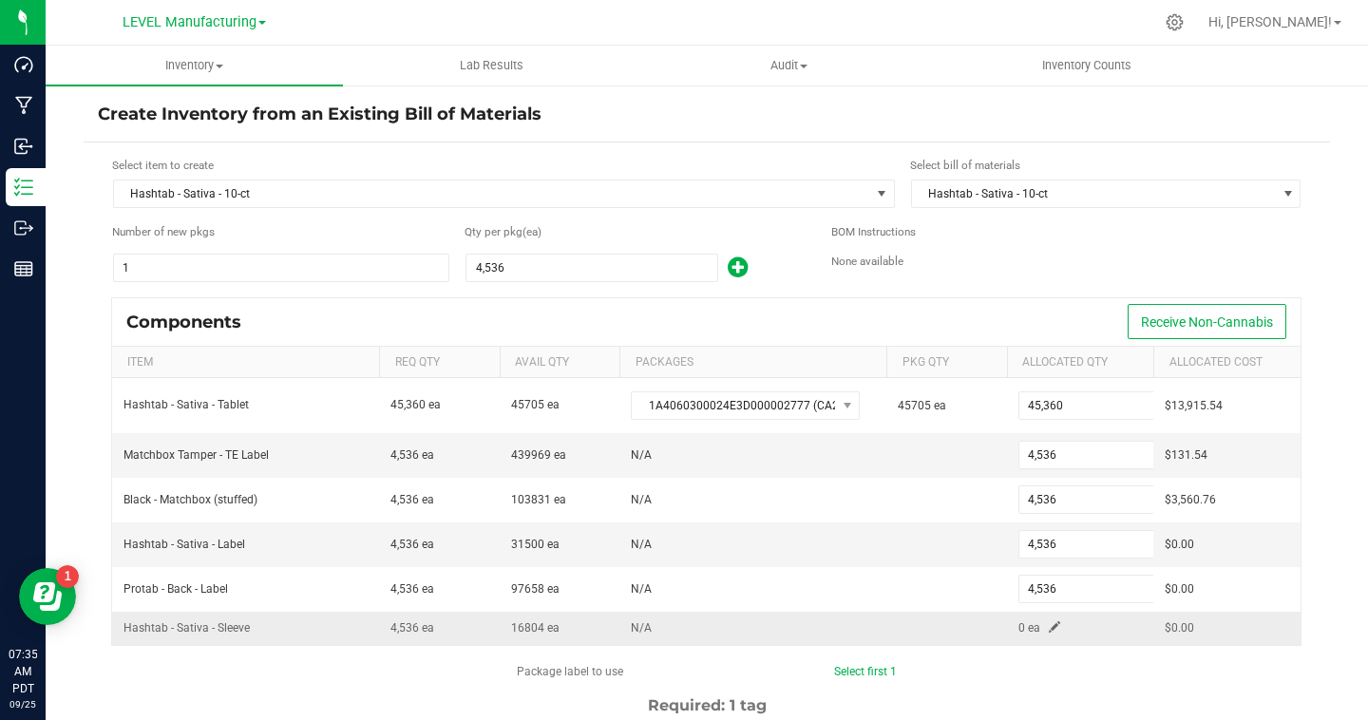
click at [1052, 626] on span at bounding box center [1054, 626] width 11 height 11
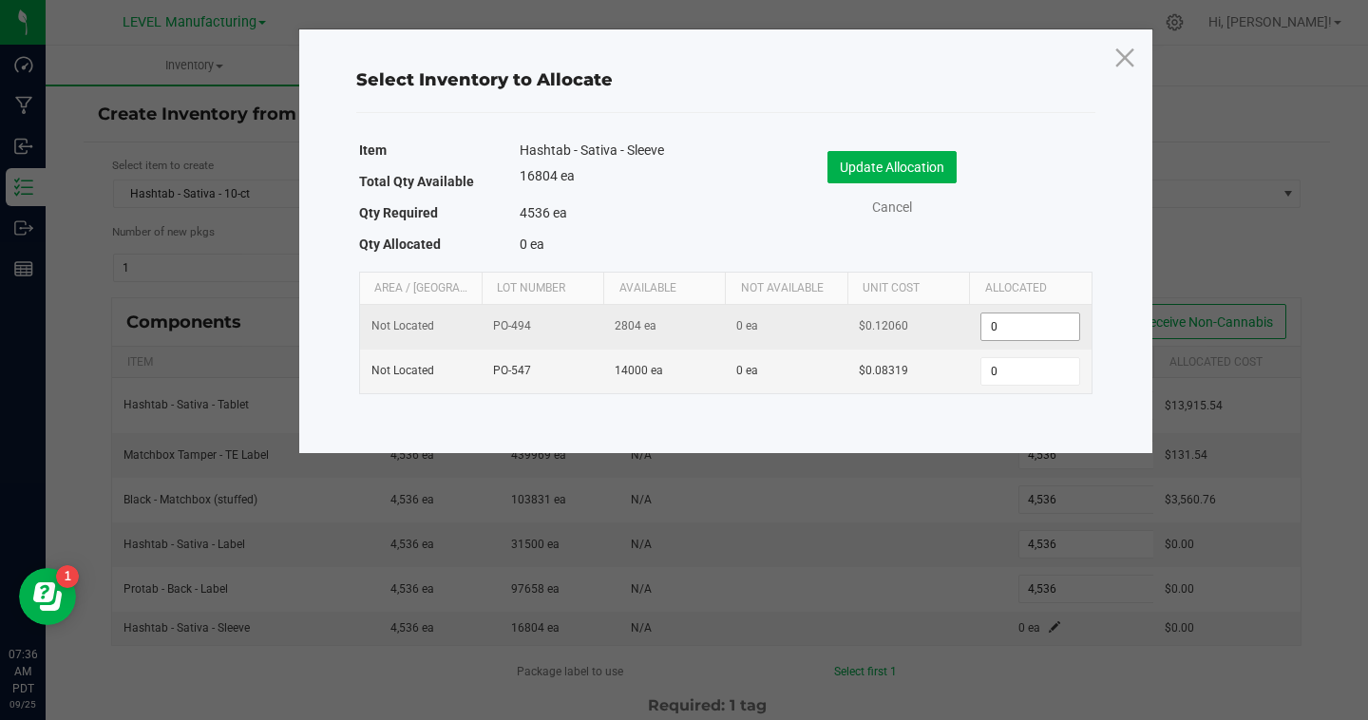
click at [1033, 332] on input "0" at bounding box center [1029, 326] width 97 height 27
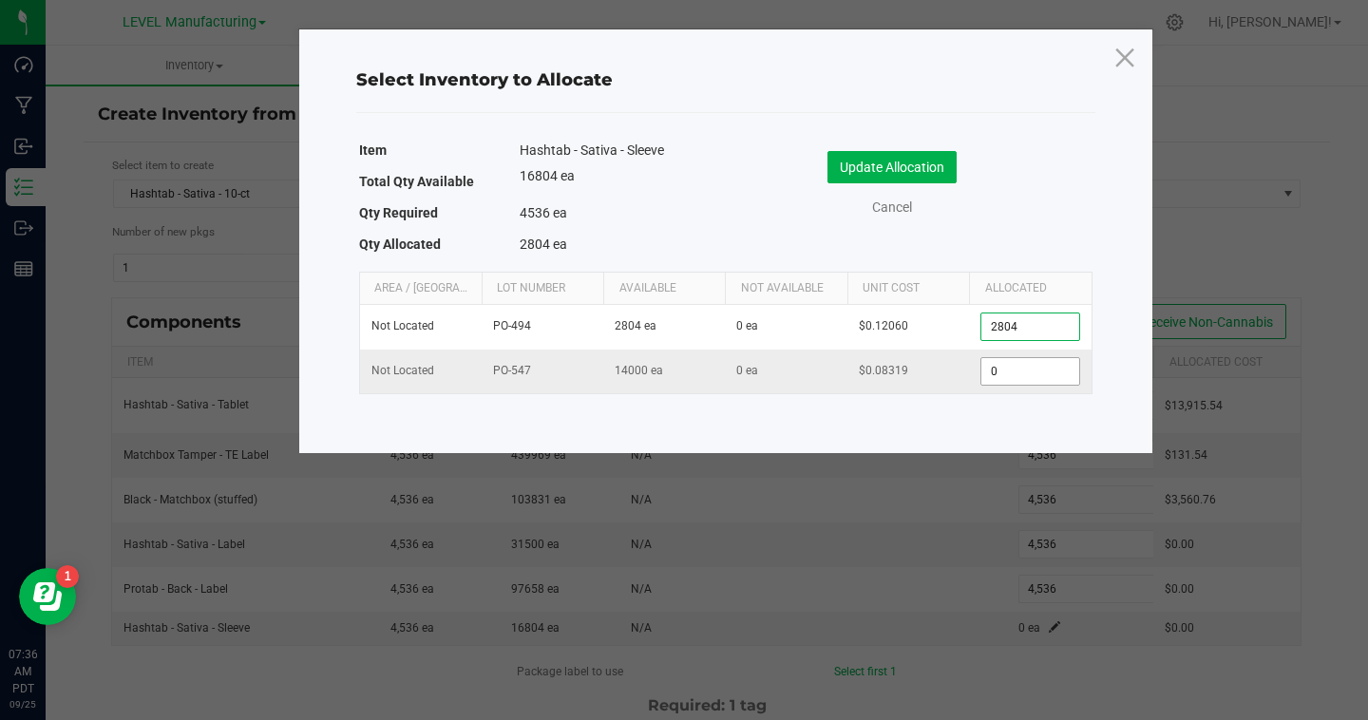
type input "2,804"
click at [1027, 370] on input "0" at bounding box center [1029, 371] width 97 height 27
type input "1,732"
click at [1019, 234] on div "Update Allocation Cancel" at bounding box center [909, 187] width 338 height 100
click at [925, 161] on button "Update Allocation" at bounding box center [891, 167] width 129 height 32
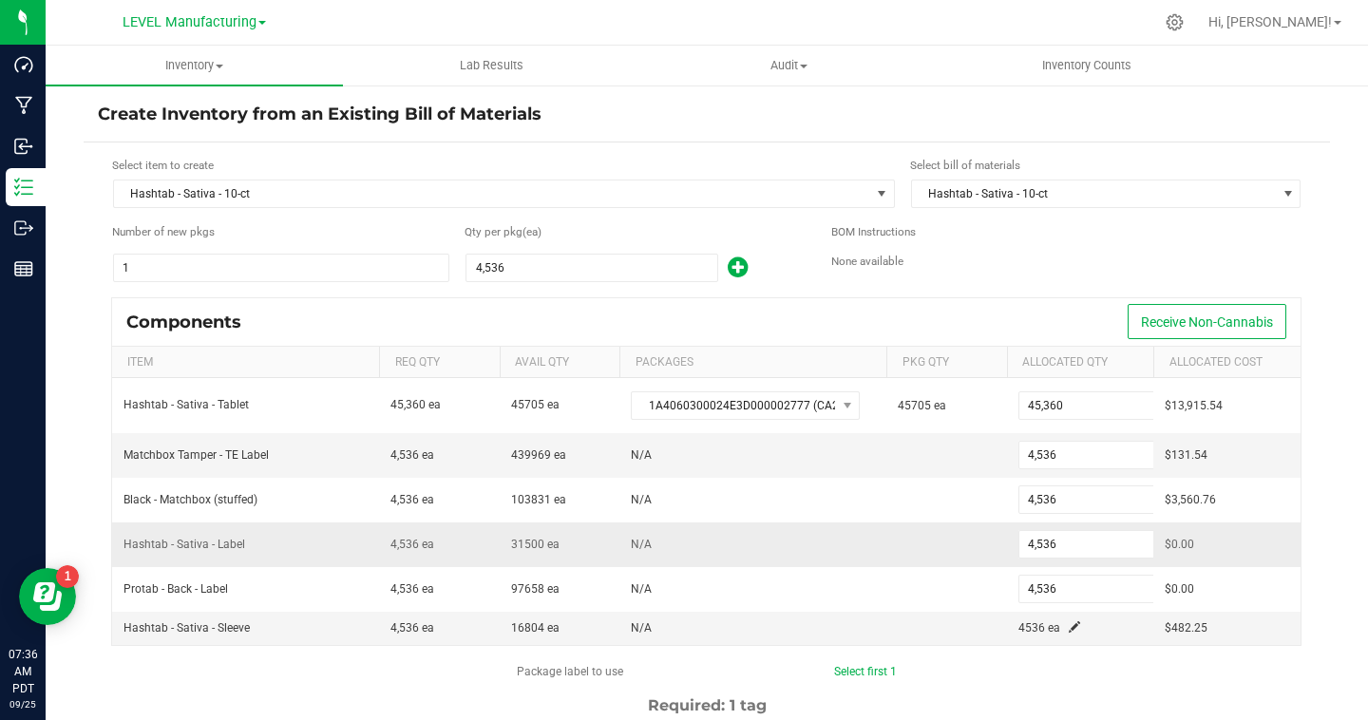
scroll to position [165, 0]
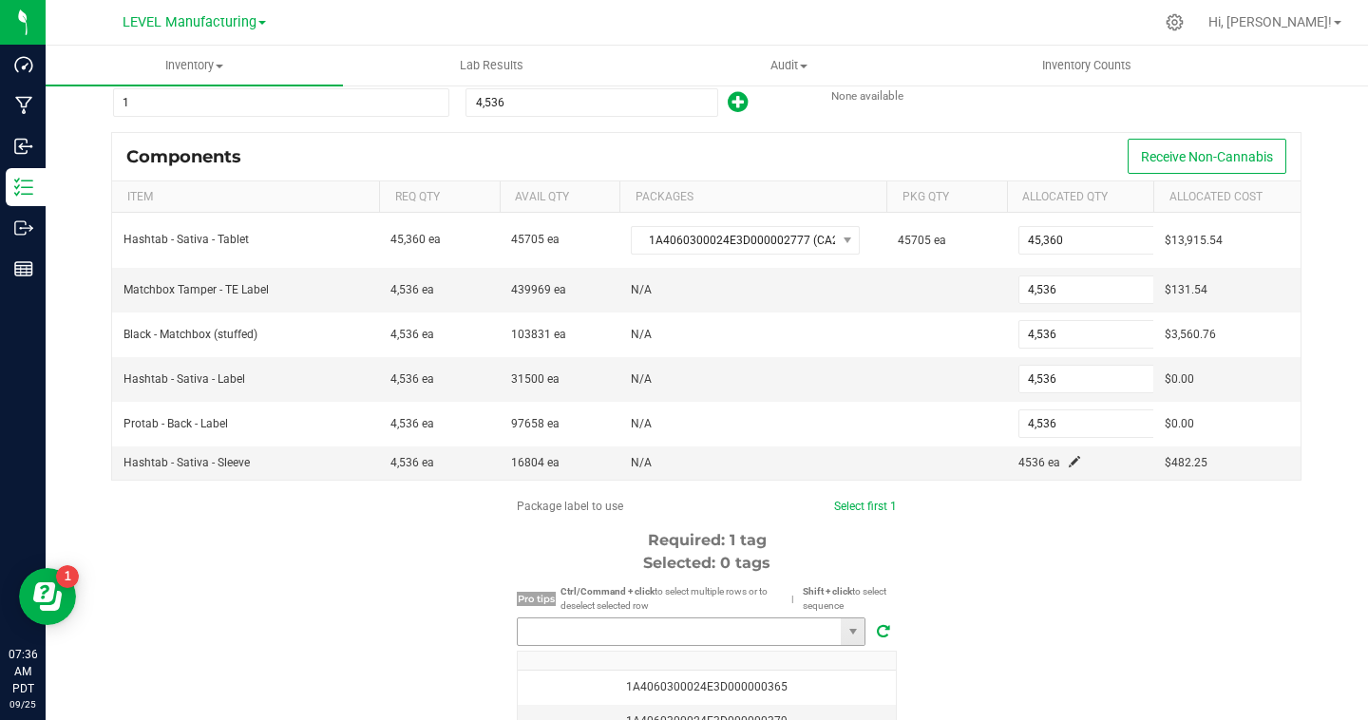
click at [723, 633] on input "NO DATA FOUND" at bounding box center [679, 631] width 323 height 27
paste input "1A4060300024E3D000002835"
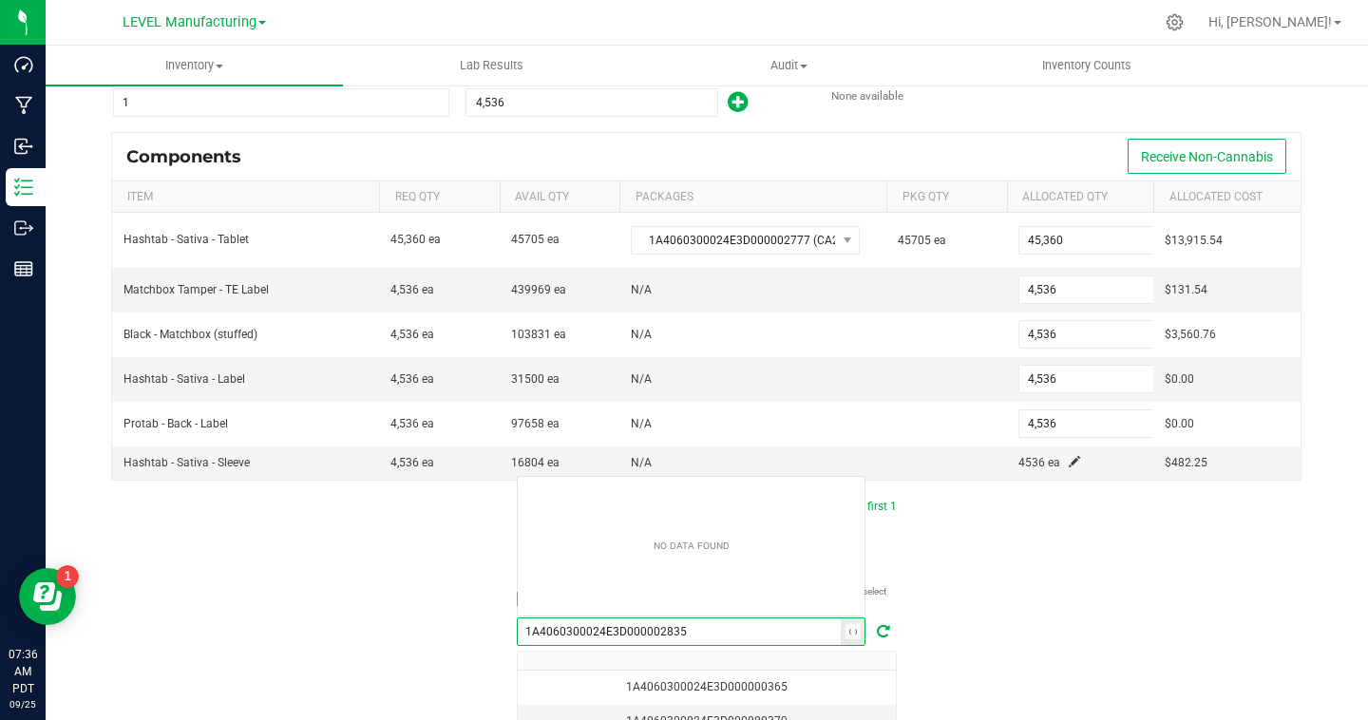
scroll to position [28, 349]
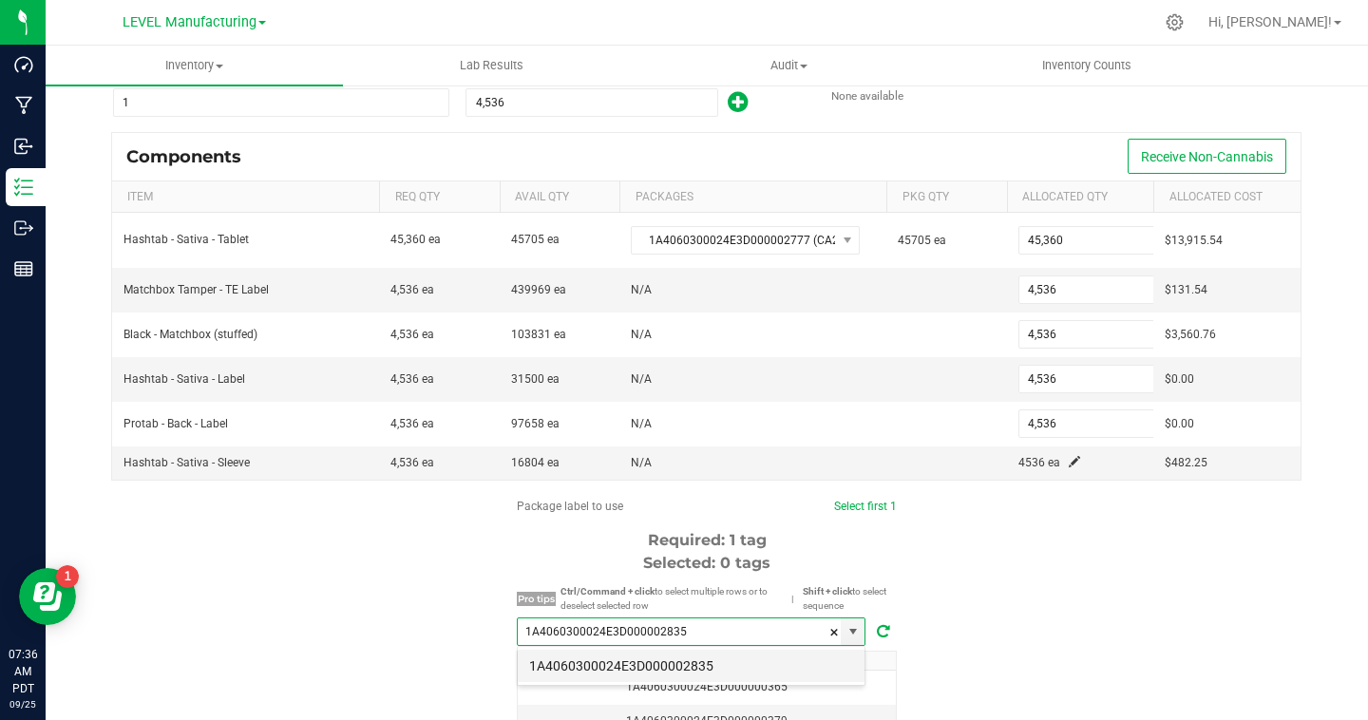
click at [722, 669] on li "1A4060300024E3D000002835" at bounding box center [691, 666] width 347 height 32
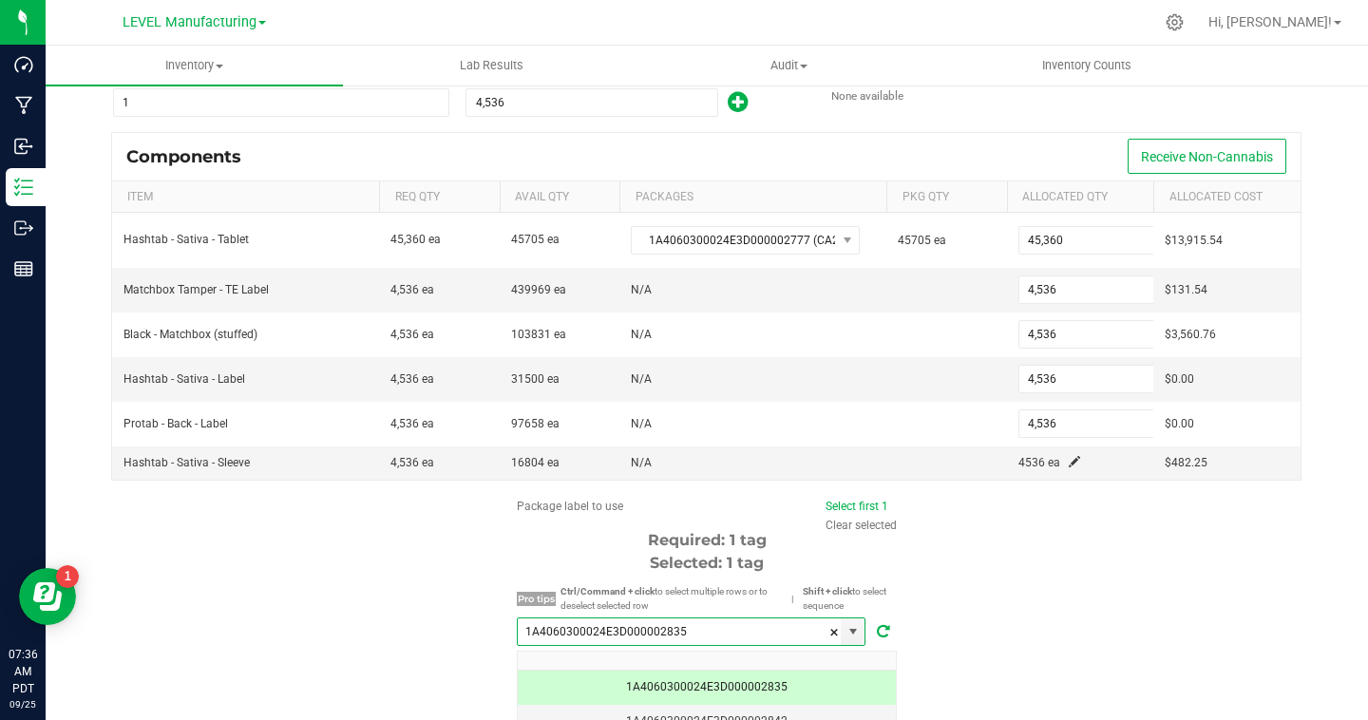
type input "1A4060300024E3D000002835"
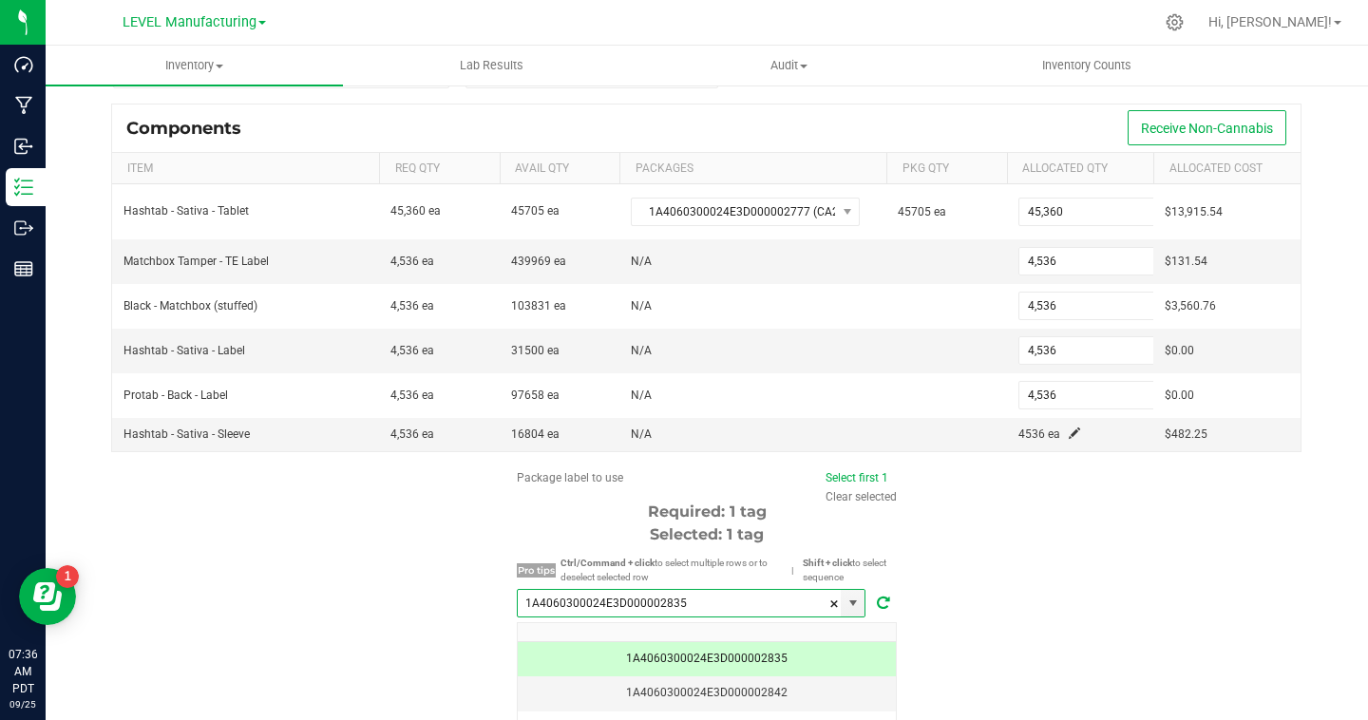
scroll to position [382, 0]
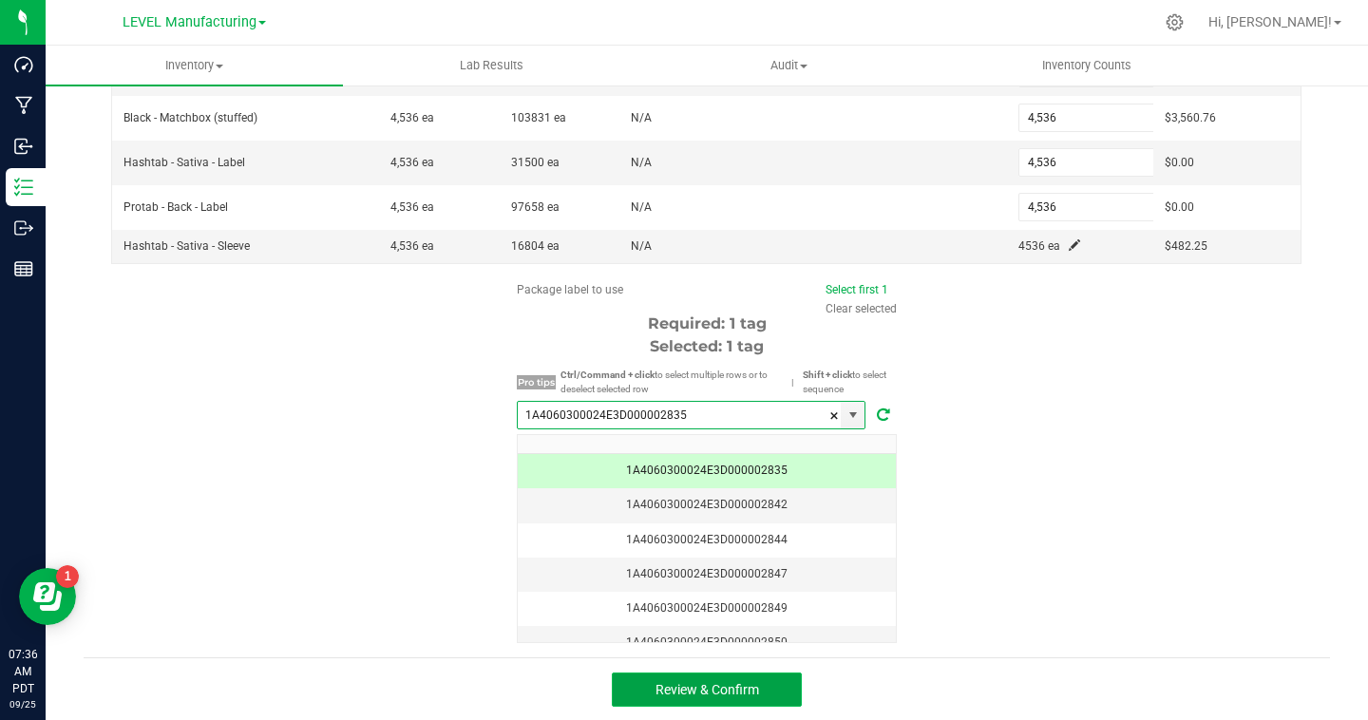
click at [715, 677] on button "Review & Confirm" at bounding box center [707, 690] width 190 height 34
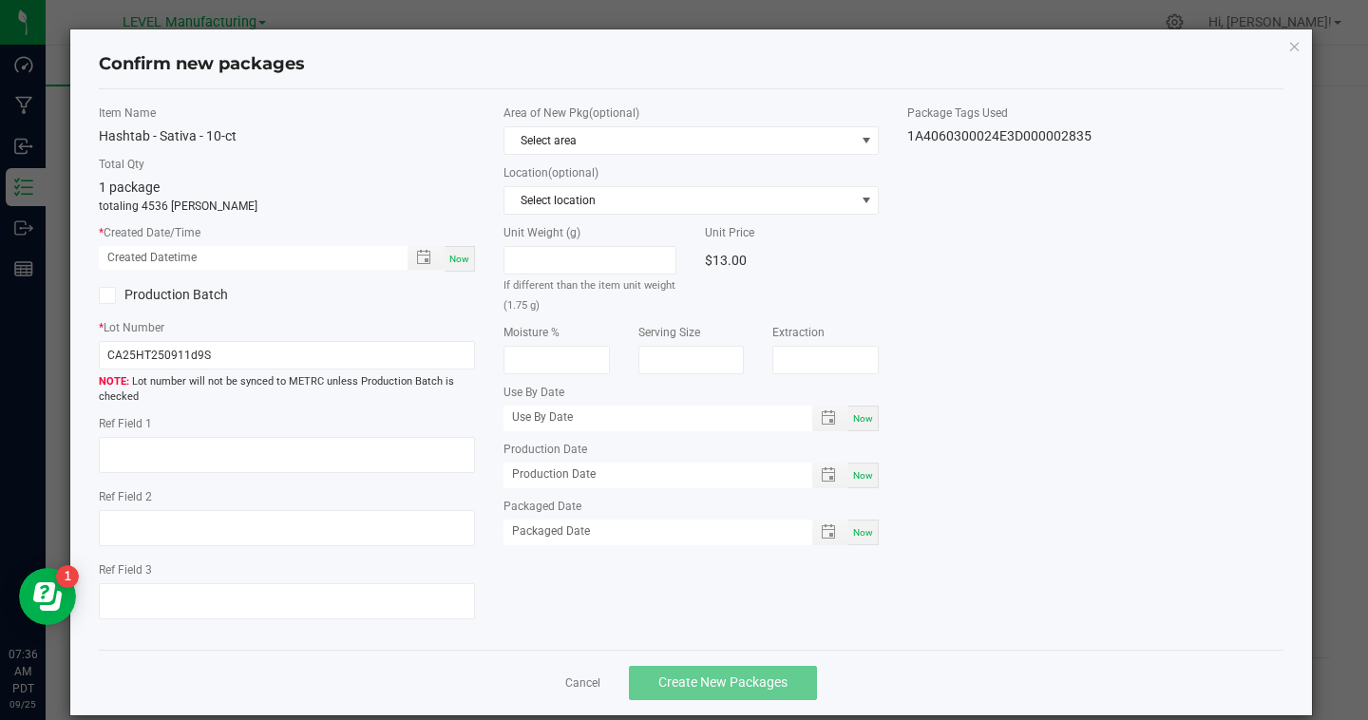
click at [460, 250] on div "Now" at bounding box center [460, 259] width 30 height 26
type input "[DATE] 07:36 AM"
click at [113, 297] on span at bounding box center [107, 295] width 17 height 17
click at [0, 0] on input "Production Batch" at bounding box center [0, 0] width 0 height 0
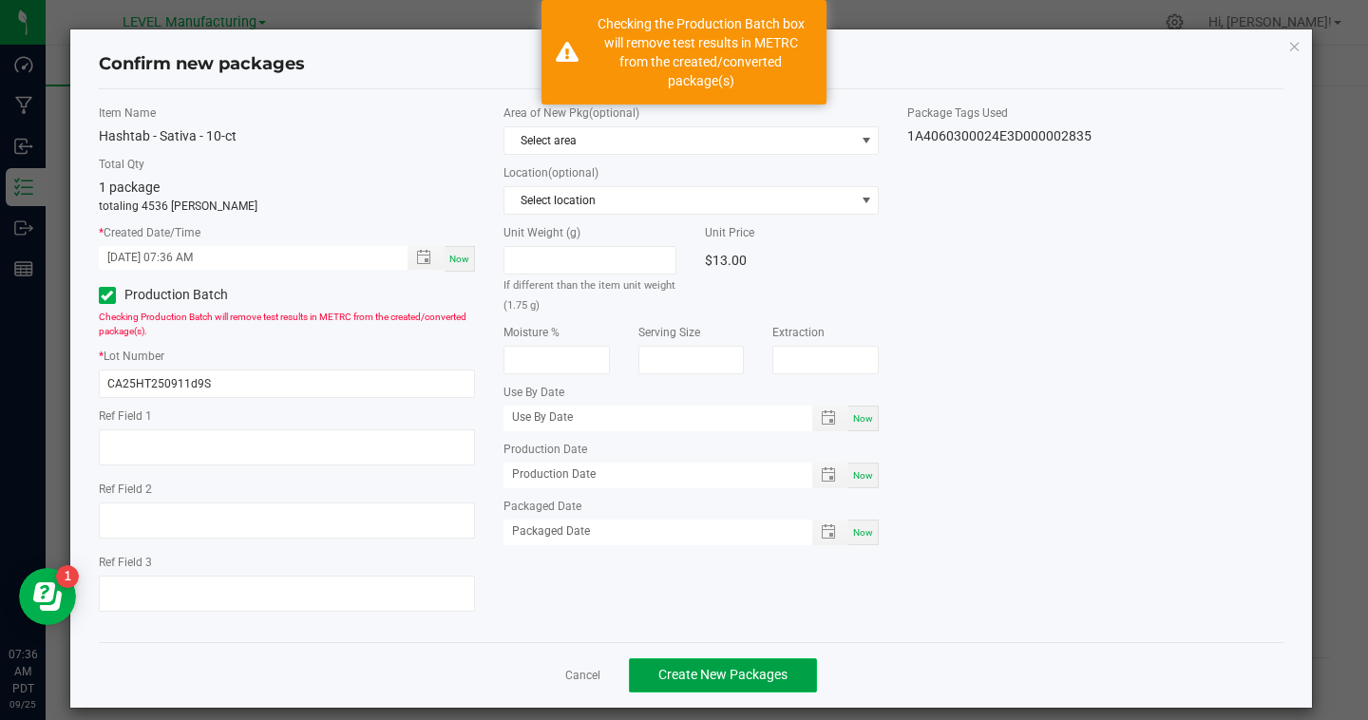
click at [675, 672] on span "Create New Packages" at bounding box center [722, 674] width 129 height 15
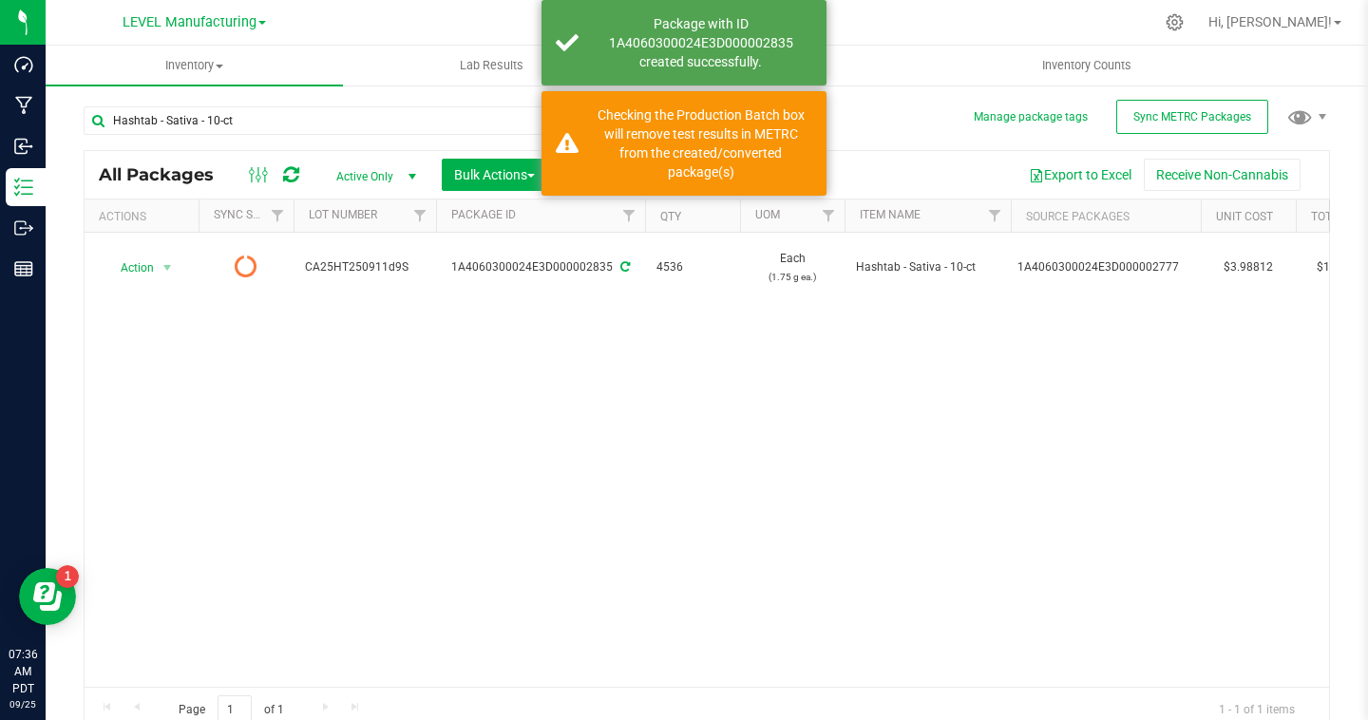
click at [1217, 305] on div "Action Action Edit attributes Global inventory Print package label See history …" at bounding box center [707, 460] width 1244 height 454
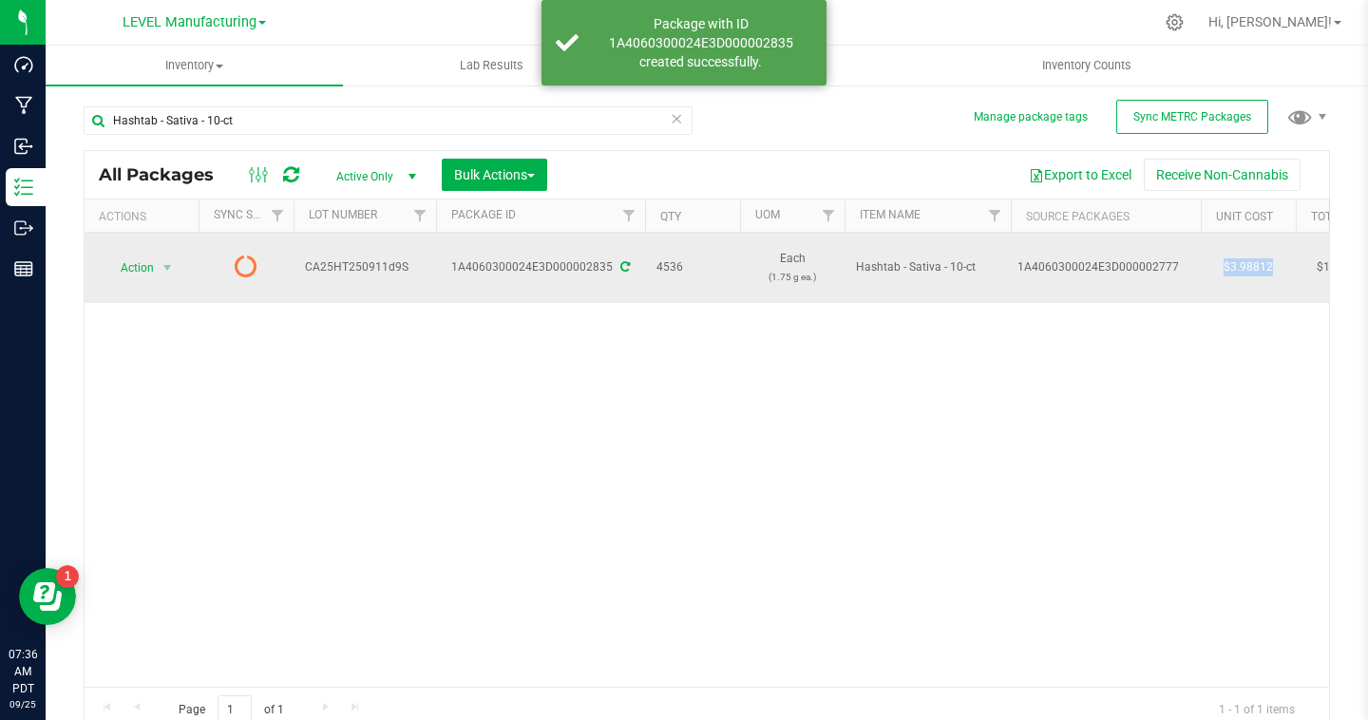
drag, startPoint x: 1285, startPoint y: 261, endPoint x: 1219, endPoint y: 261, distance: 66.5
click at [1219, 261] on td "$3.98812" at bounding box center [1248, 268] width 95 height 70
copy td "$3.98812"
